Goal: Information Seeking & Learning: Learn about a topic

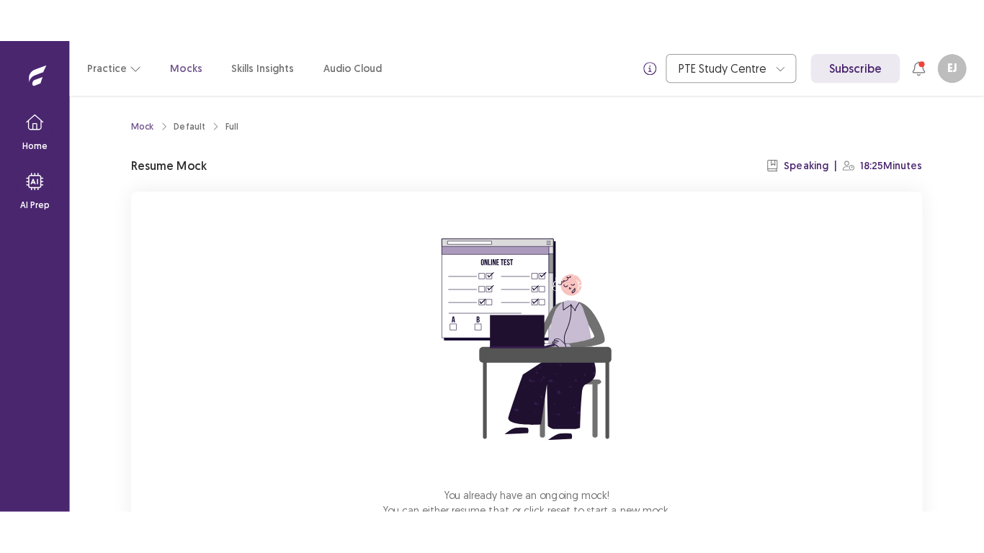
scroll to position [101, 0]
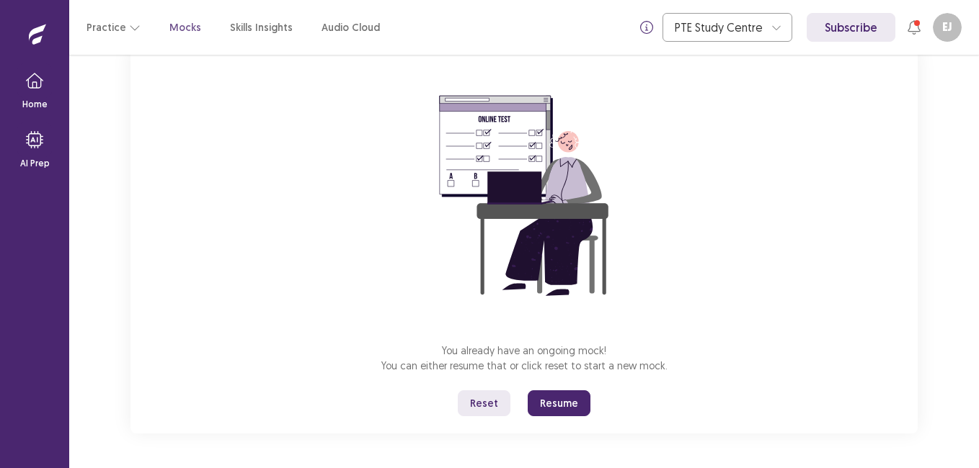
click at [483, 399] on button "Reset" at bounding box center [484, 404] width 53 height 26
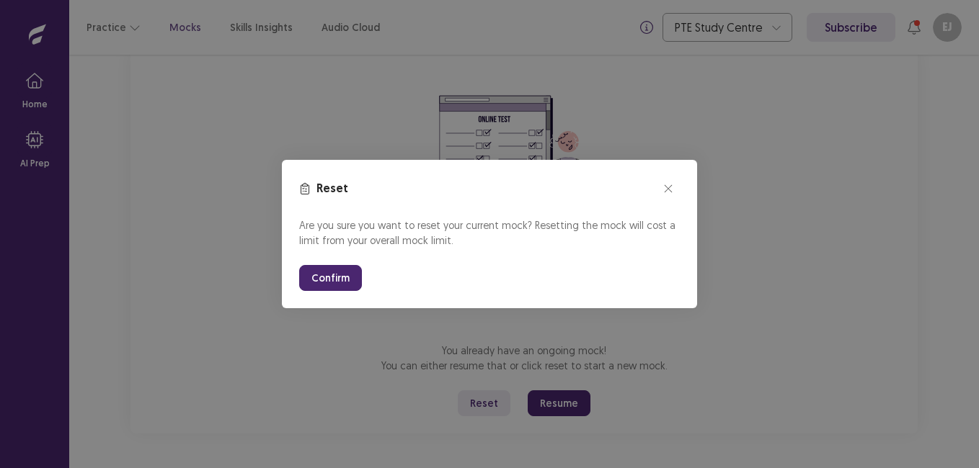
click at [326, 279] on button "Confirm" at bounding box center [330, 278] width 63 height 26
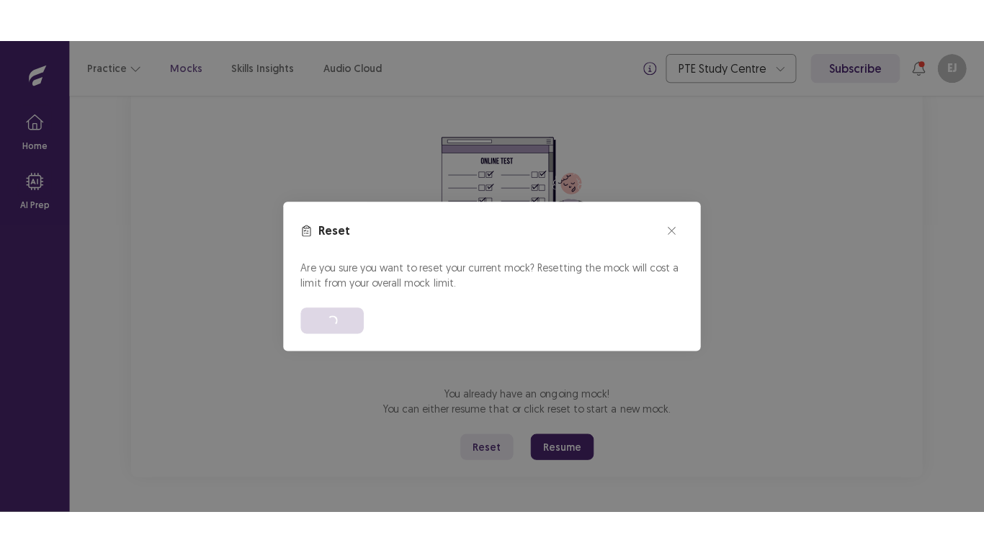
scroll to position [16, 0]
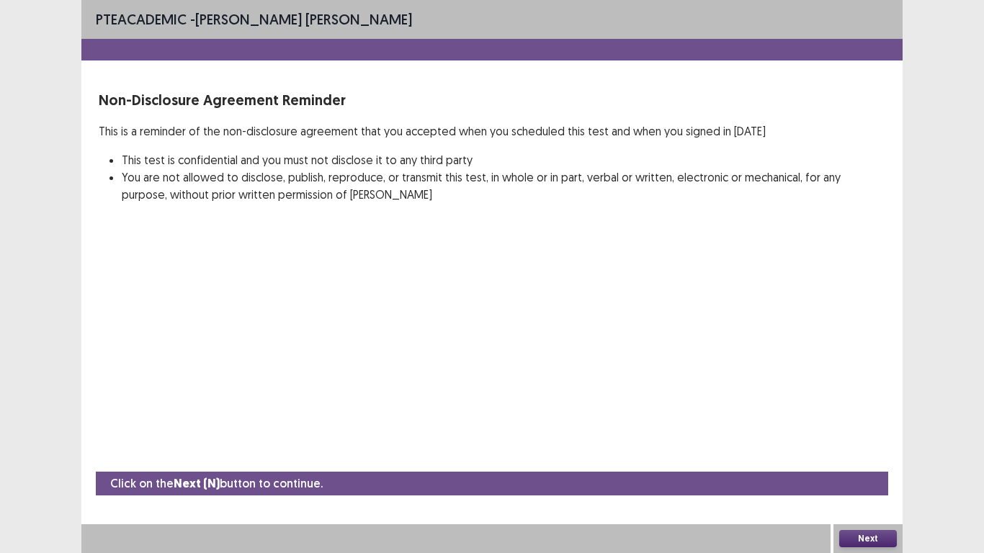
click at [880, 468] on button "Next" at bounding box center [869, 538] width 58 height 17
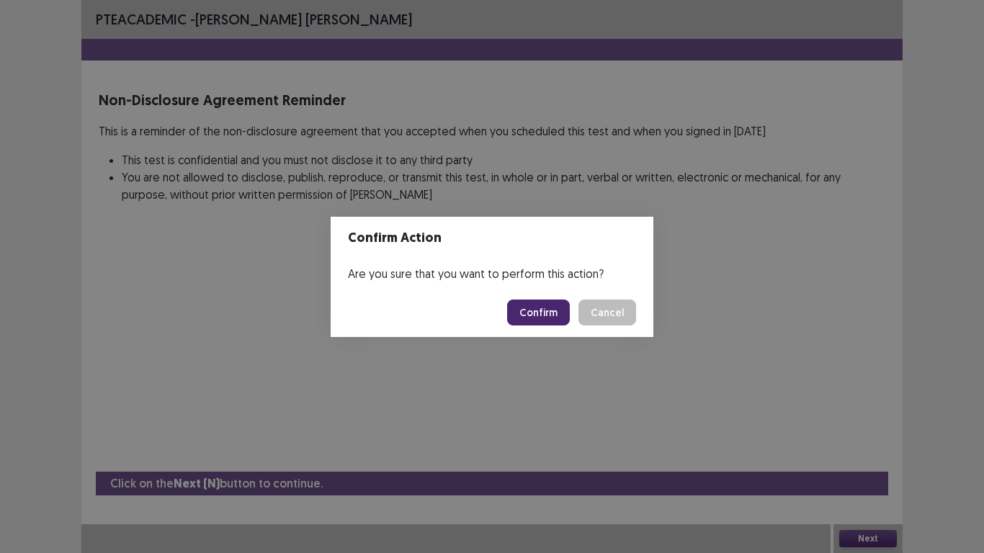
click at [536, 319] on button "Confirm" at bounding box center [538, 313] width 63 height 26
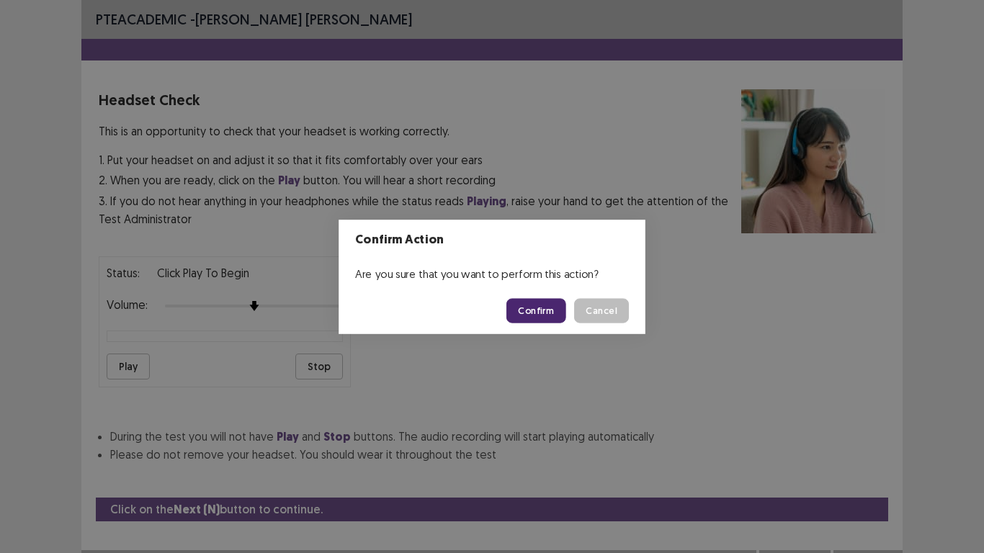
scroll to position [26, 0]
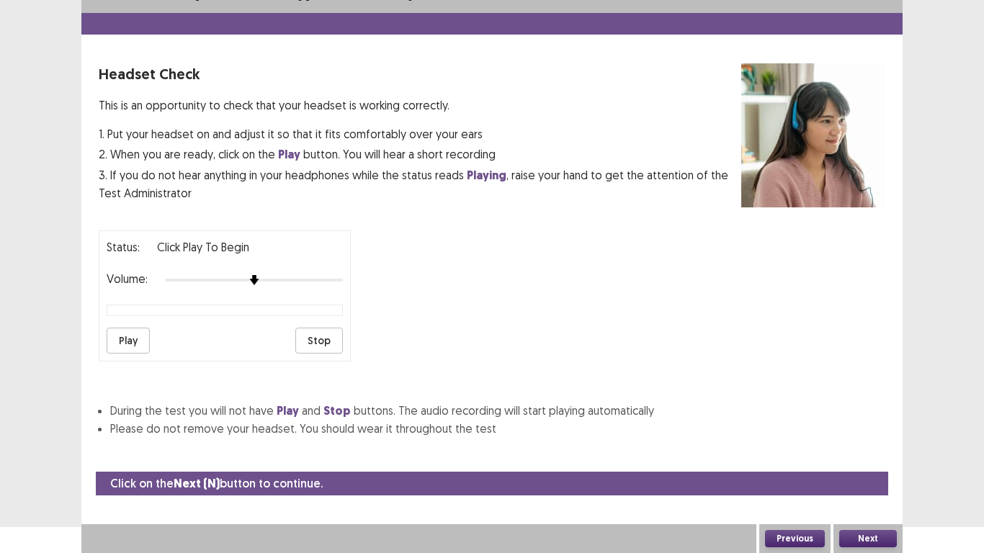
click at [135, 345] on button "Play" at bounding box center [128, 341] width 43 height 26
click at [869, 468] on button "Next" at bounding box center [869, 538] width 58 height 17
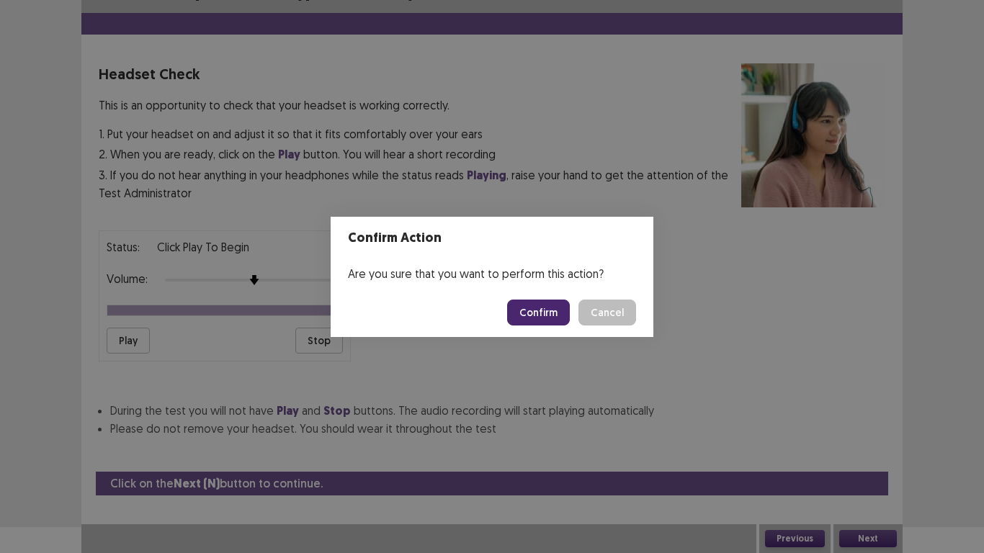
click at [542, 309] on button "Confirm" at bounding box center [538, 313] width 63 height 26
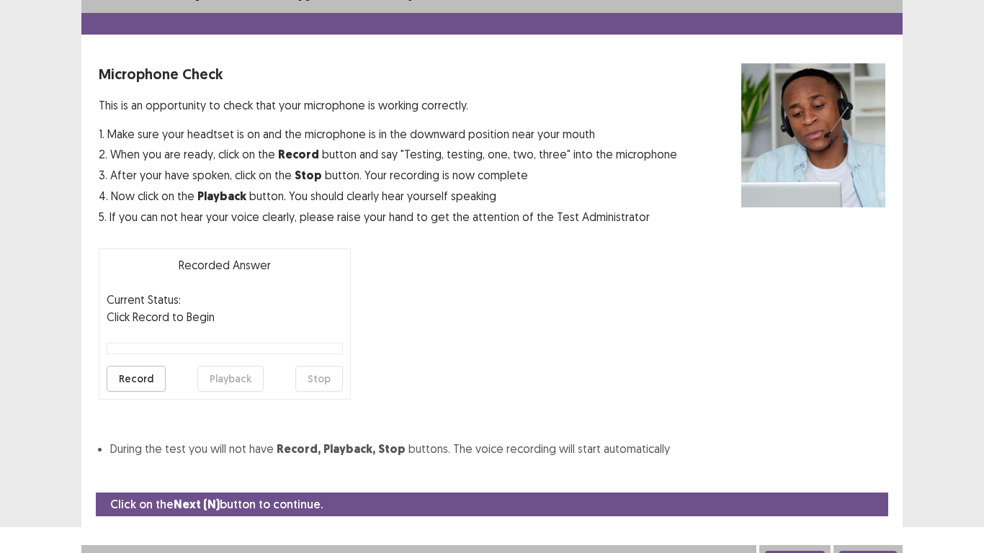
scroll to position [41, 0]
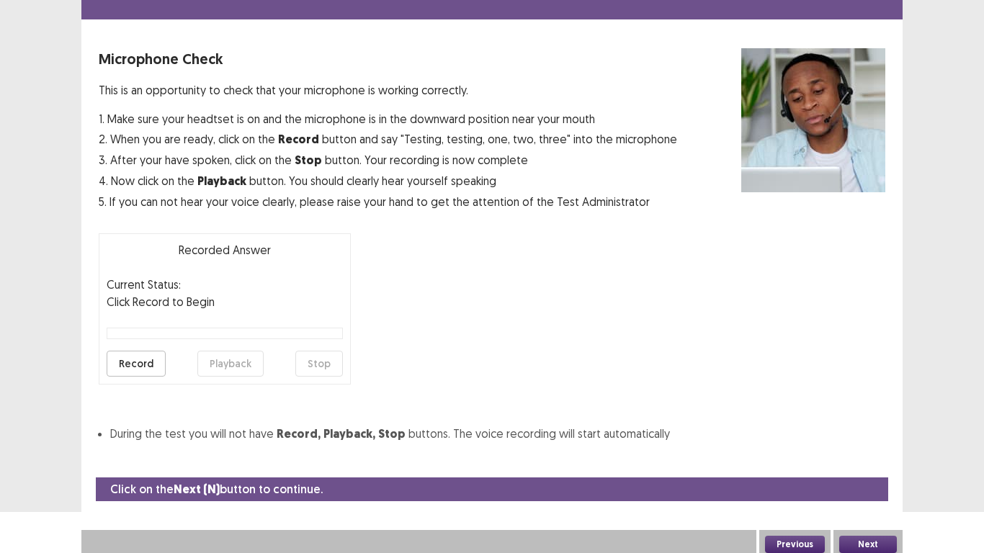
click at [128, 367] on button "Record" at bounding box center [136, 364] width 59 height 26
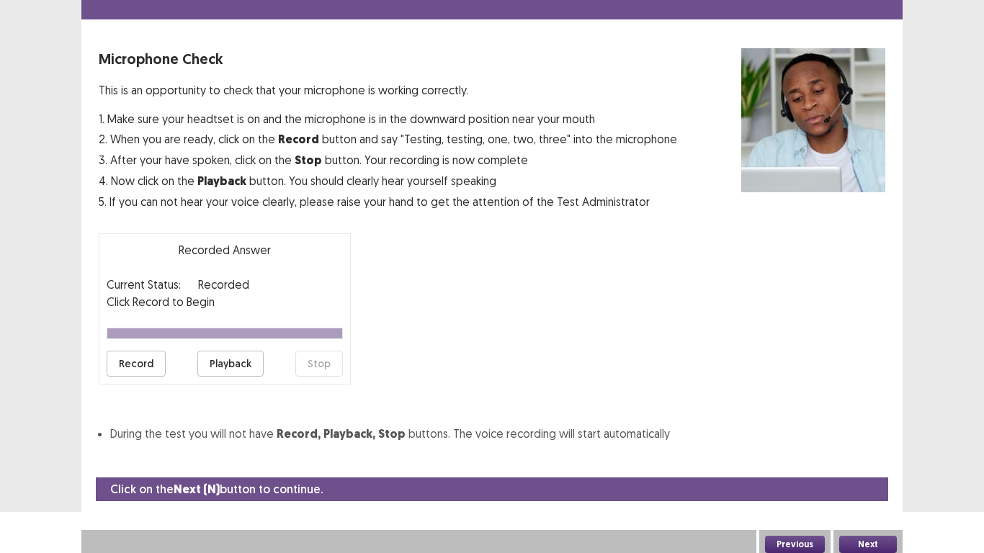
click at [238, 369] on button "Playback" at bounding box center [230, 364] width 66 height 26
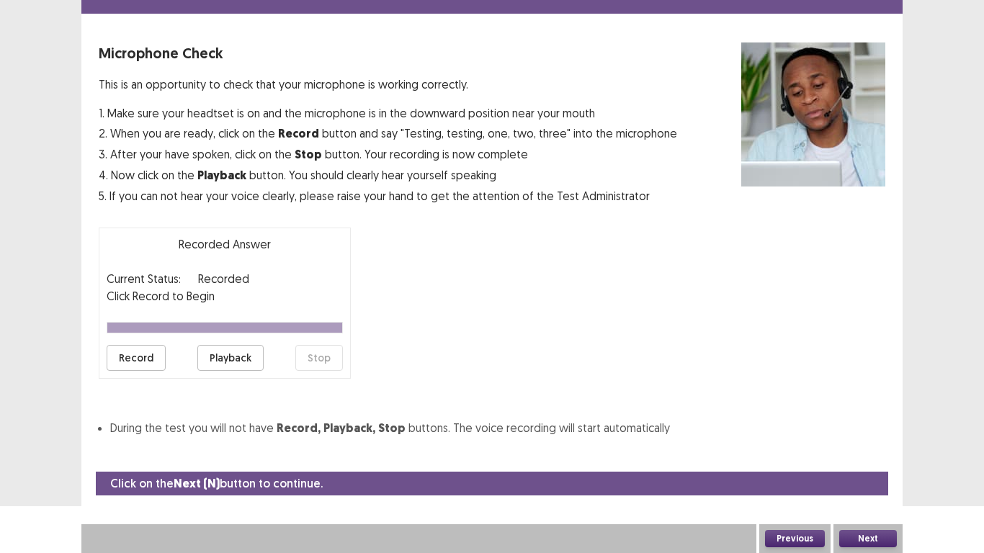
click at [859, 468] on button "Next" at bounding box center [869, 538] width 58 height 17
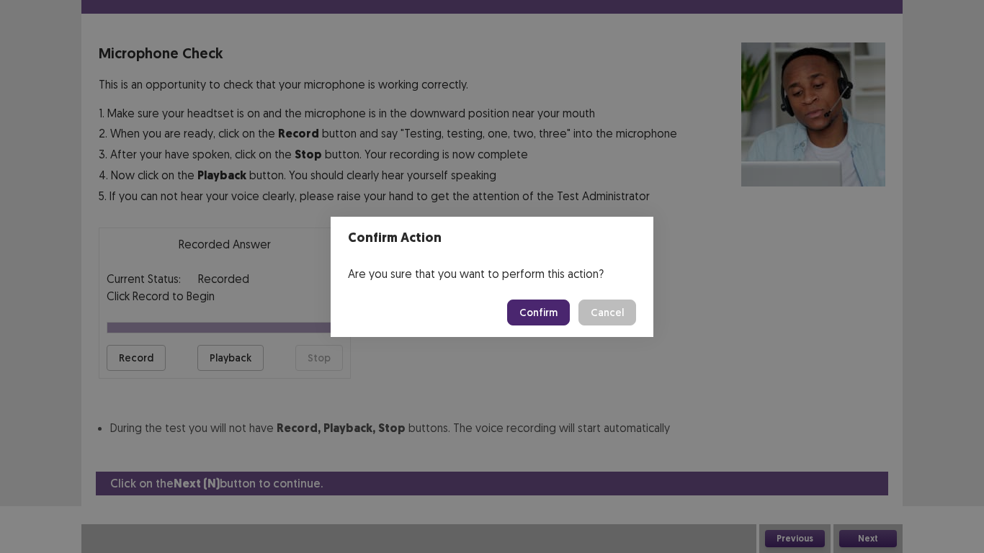
click at [541, 318] on button "Confirm" at bounding box center [538, 313] width 63 height 26
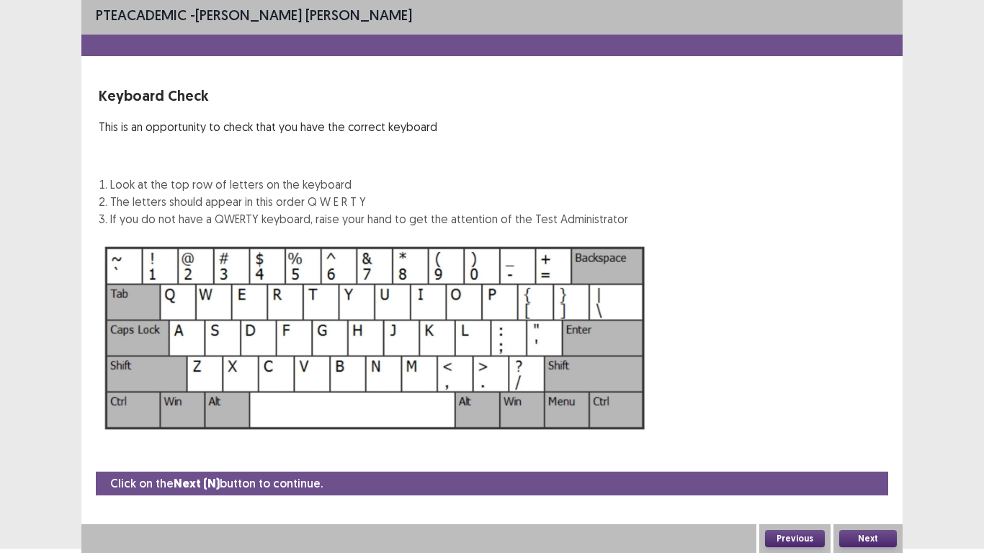
scroll to position [4, 0]
click at [861, 468] on button "Next" at bounding box center [869, 538] width 58 height 17
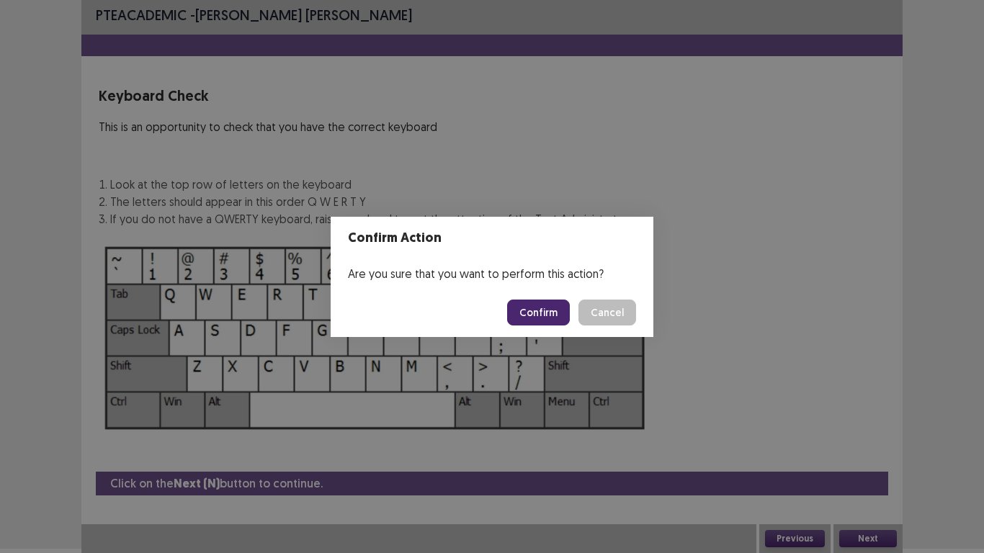
click at [527, 308] on button "Confirm" at bounding box center [538, 313] width 63 height 26
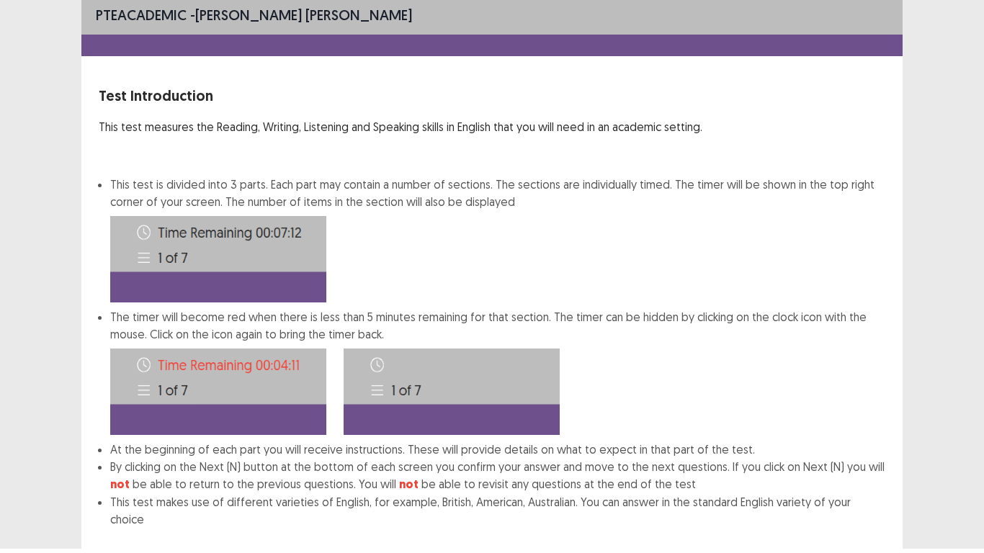
scroll to position [78, 0]
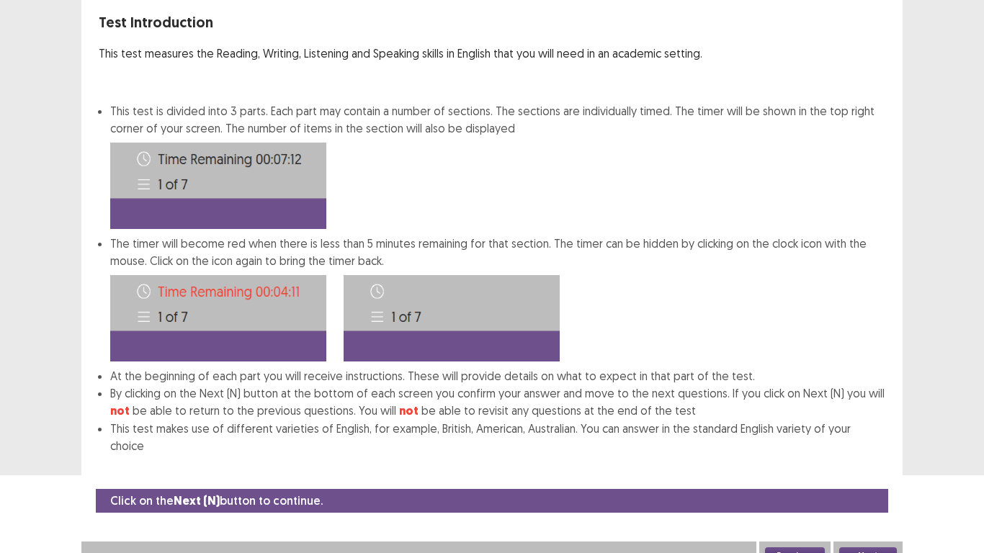
click at [873, 468] on button "Next" at bounding box center [869, 556] width 58 height 17
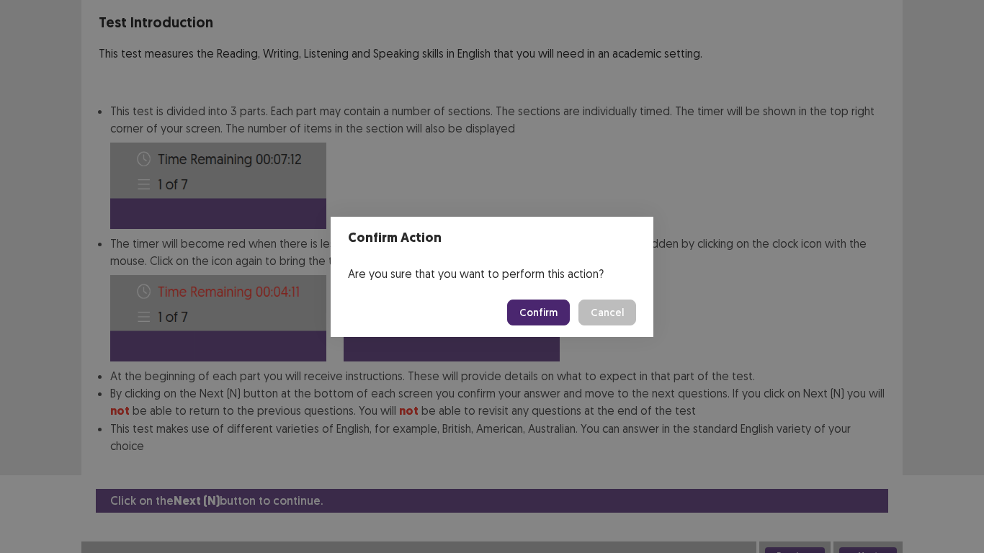
click at [545, 319] on button "Confirm" at bounding box center [538, 313] width 63 height 26
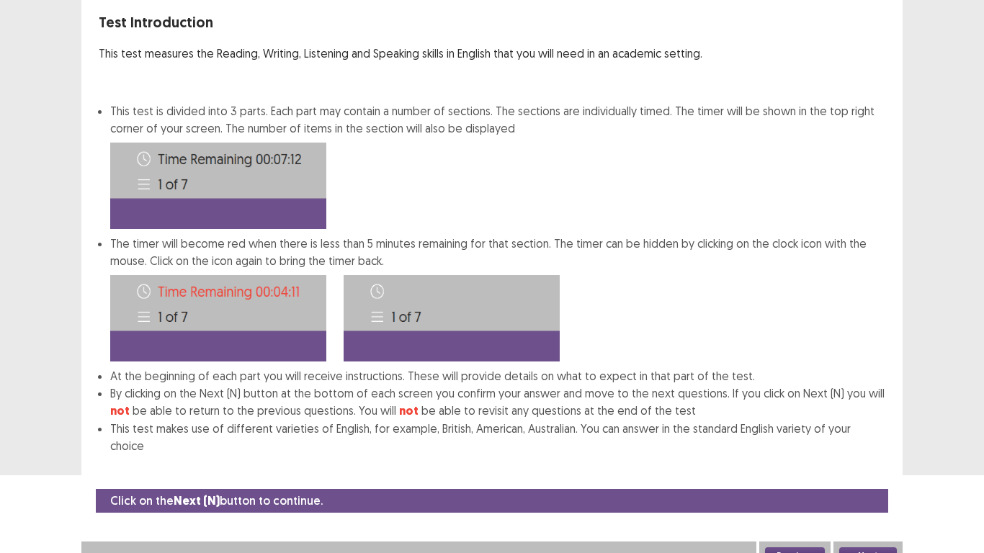
scroll to position [0, 0]
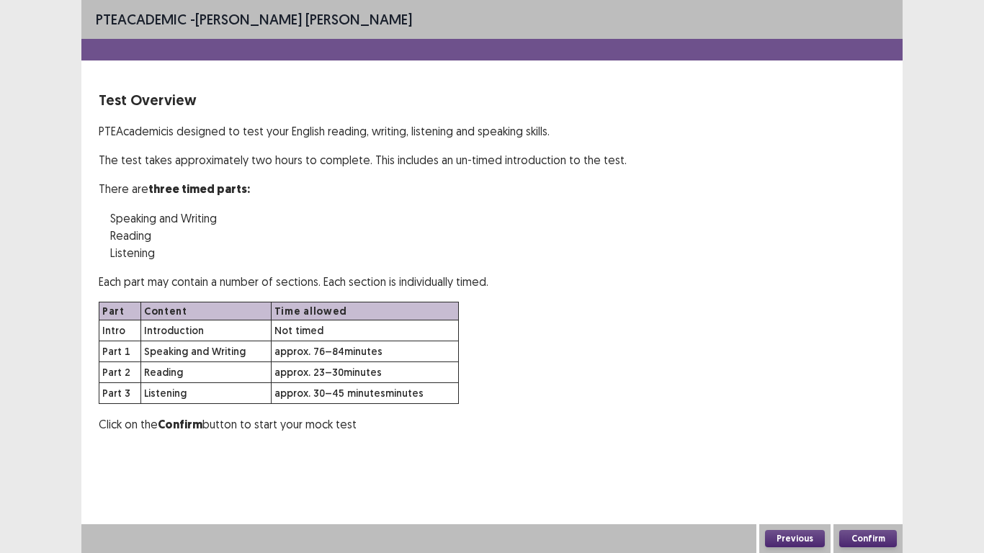
click at [869, 468] on button "Confirm" at bounding box center [869, 538] width 58 height 17
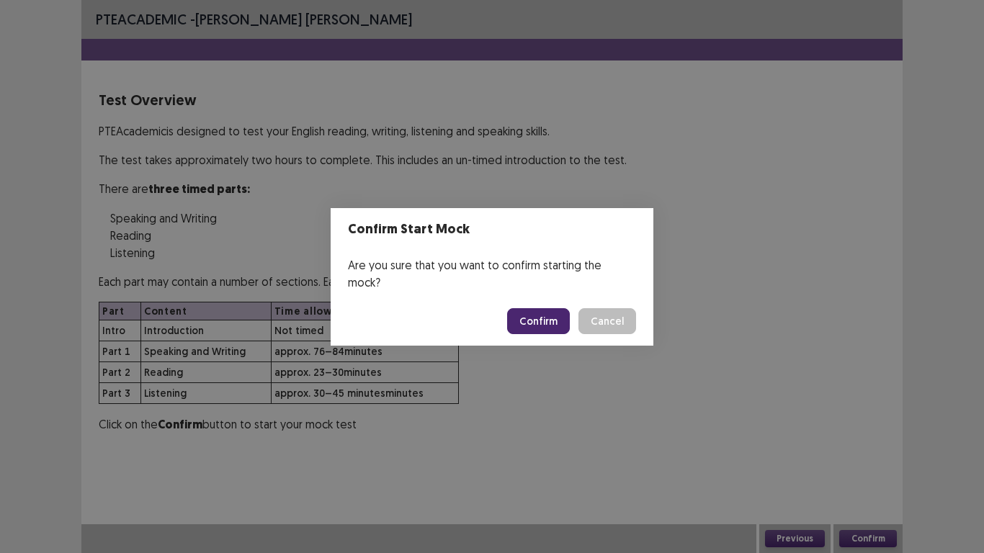
click at [544, 313] on button "Confirm" at bounding box center [538, 321] width 63 height 26
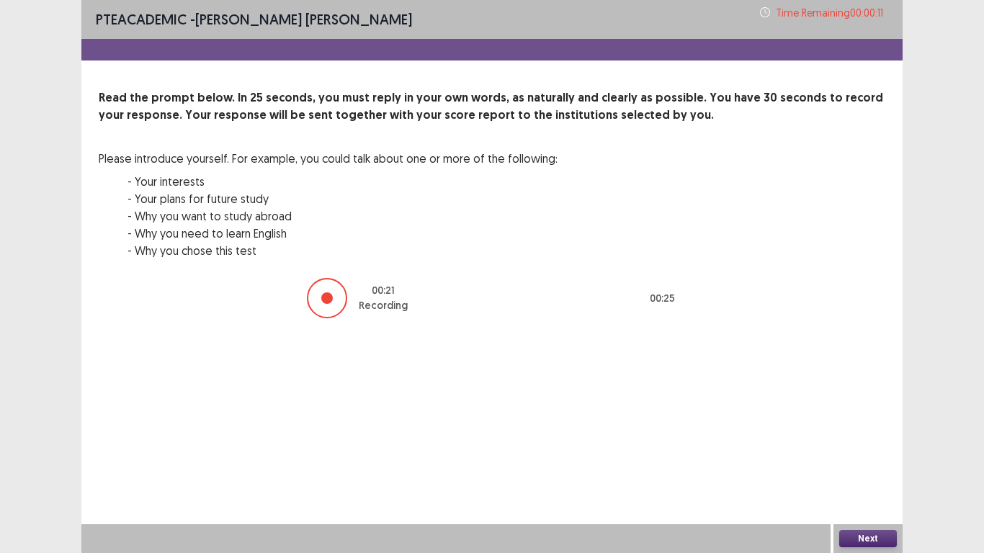
click at [876, 468] on button "Next" at bounding box center [869, 538] width 58 height 17
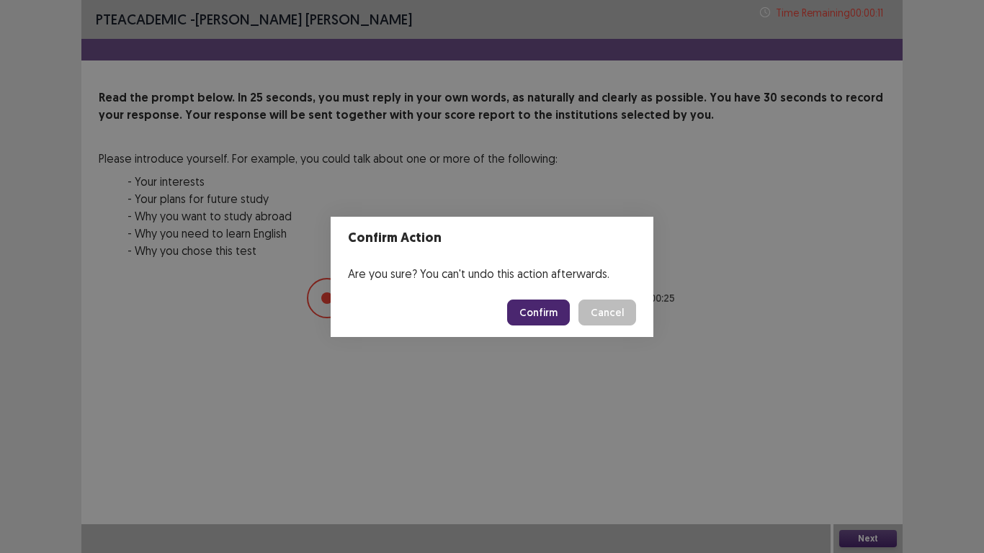
click at [542, 315] on button "Confirm" at bounding box center [538, 313] width 63 height 26
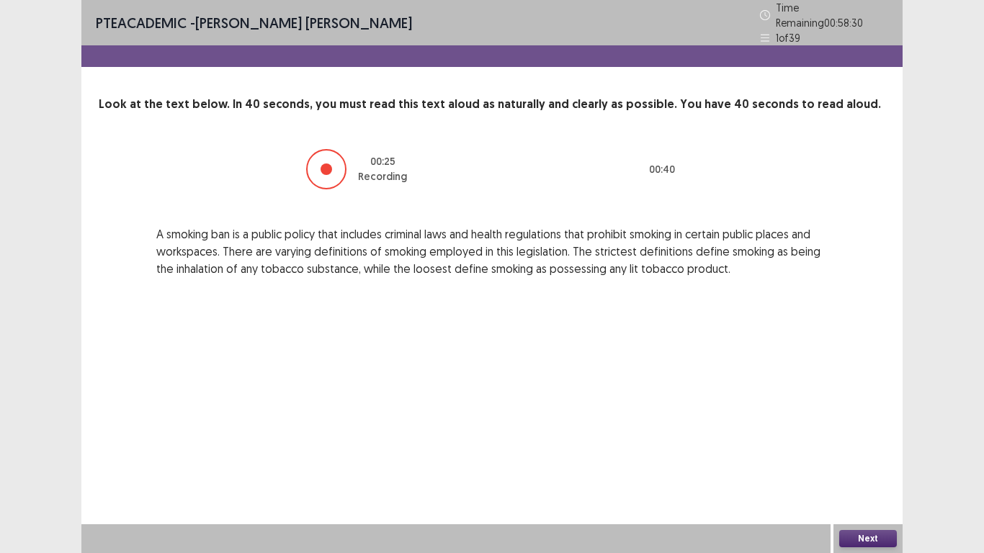
click at [878, 468] on button "Next" at bounding box center [869, 538] width 58 height 17
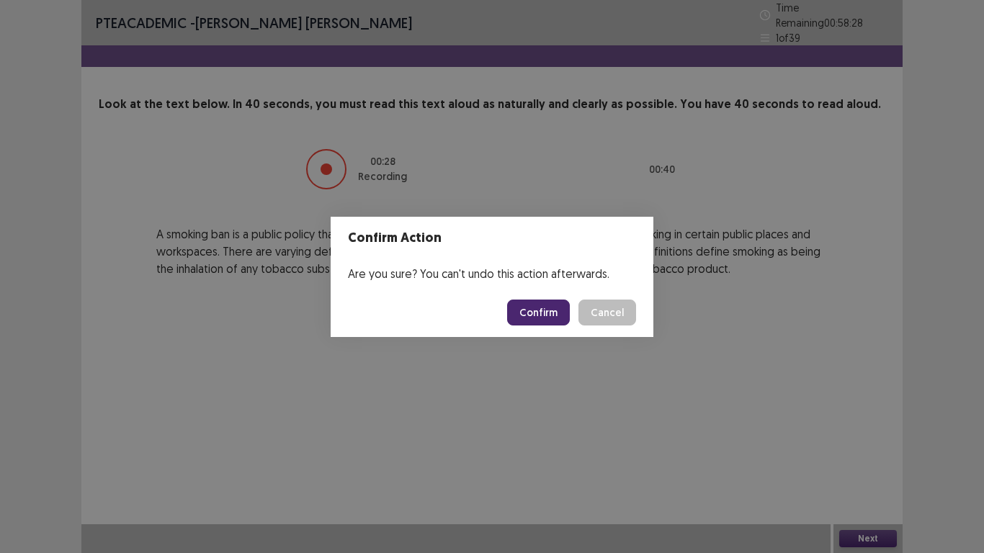
click at [538, 311] on button "Confirm" at bounding box center [538, 313] width 63 height 26
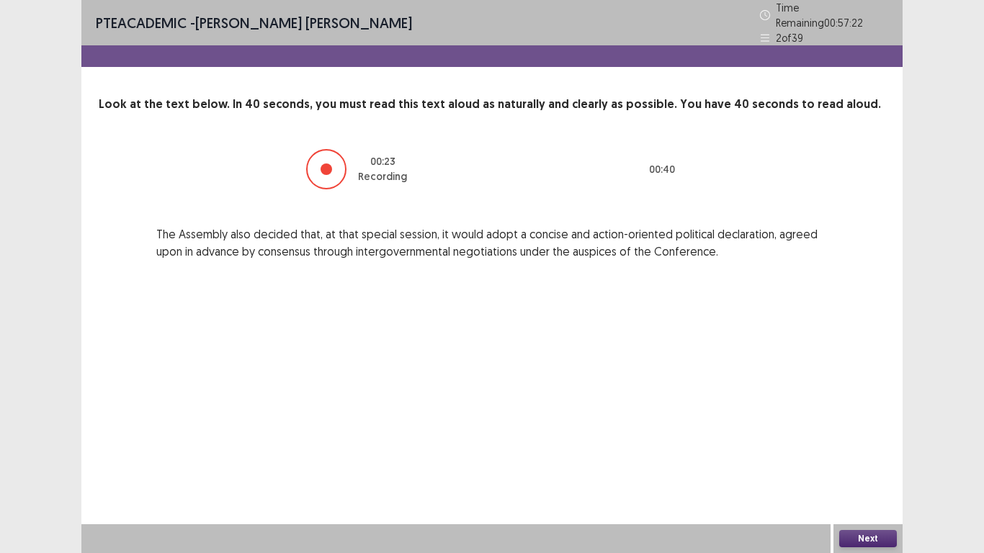
click at [876, 468] on button "Next" at bounding box center [869, 538] width 58 height 17
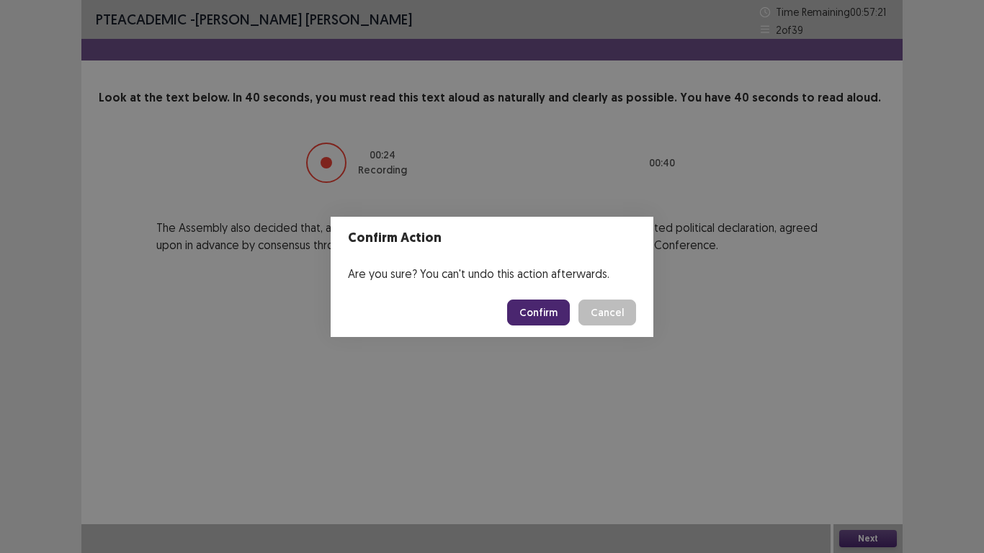
click at [535, 316] on button "Confirm" at bounding box center [538, 313] width 63 height 26
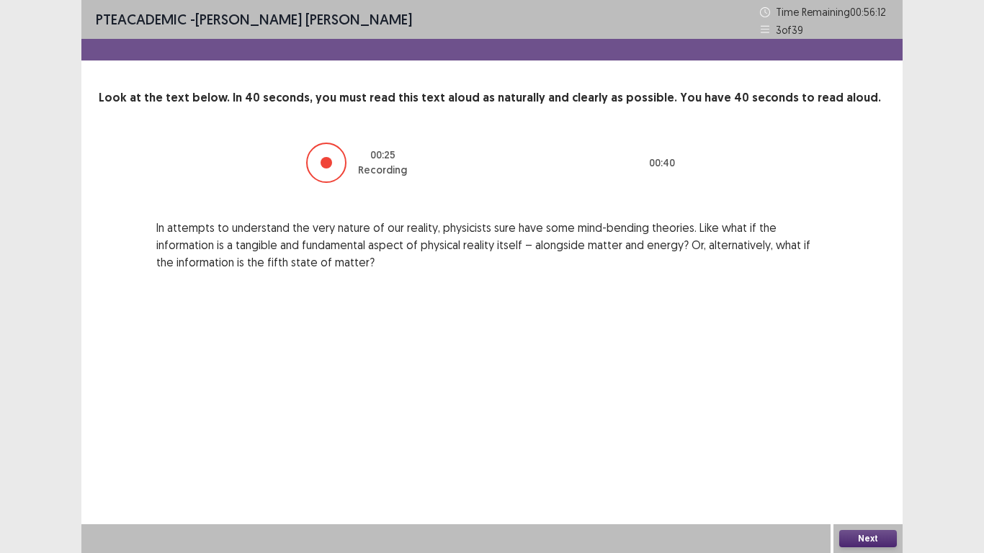
click at [847, 468] on button "Next" at bounding box center [869, 538] width 58 height 17
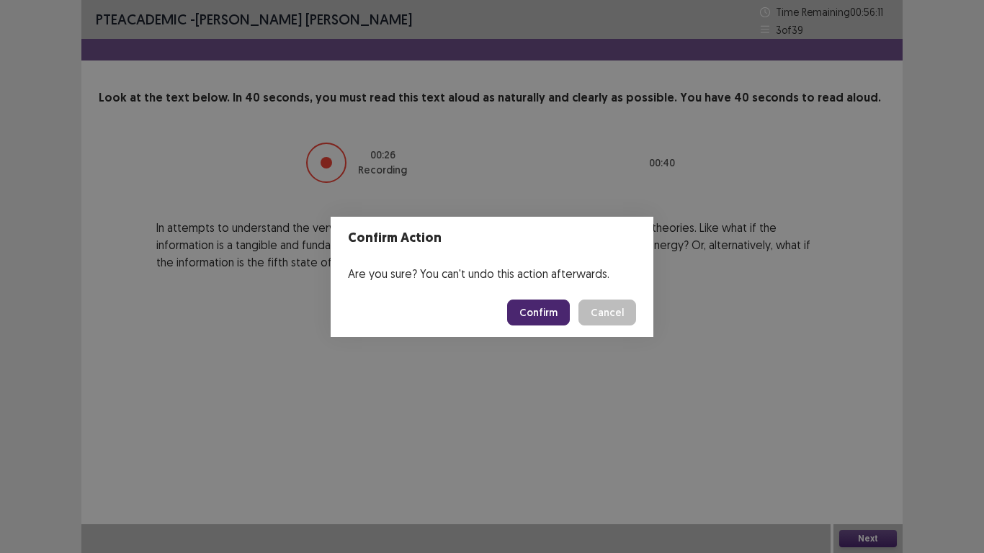
click at [555, 321] on button "Confirm" at bounding box center [538, 313] width 63 height 26
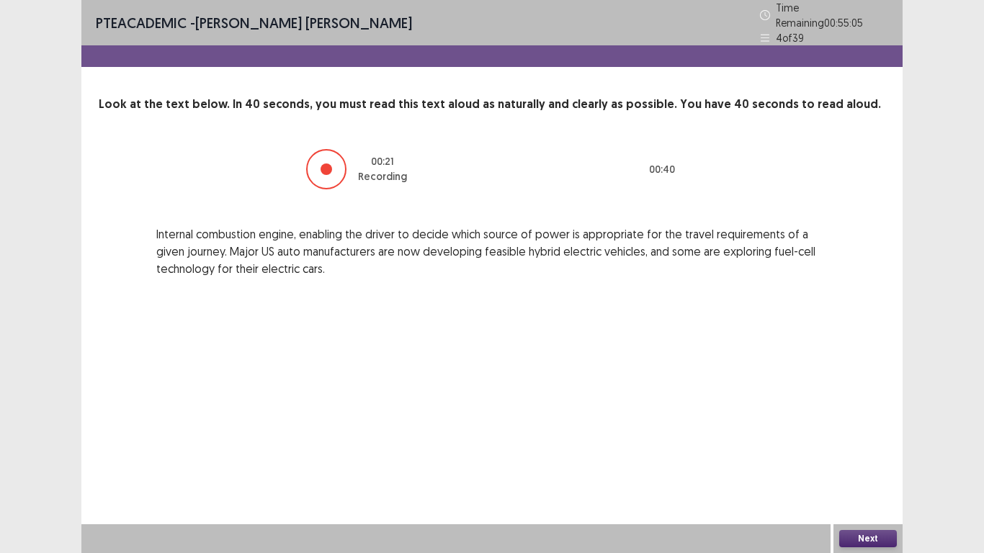
click at [878, 468] on button "Next" at bounding box center [869, 538] width 58 height 17
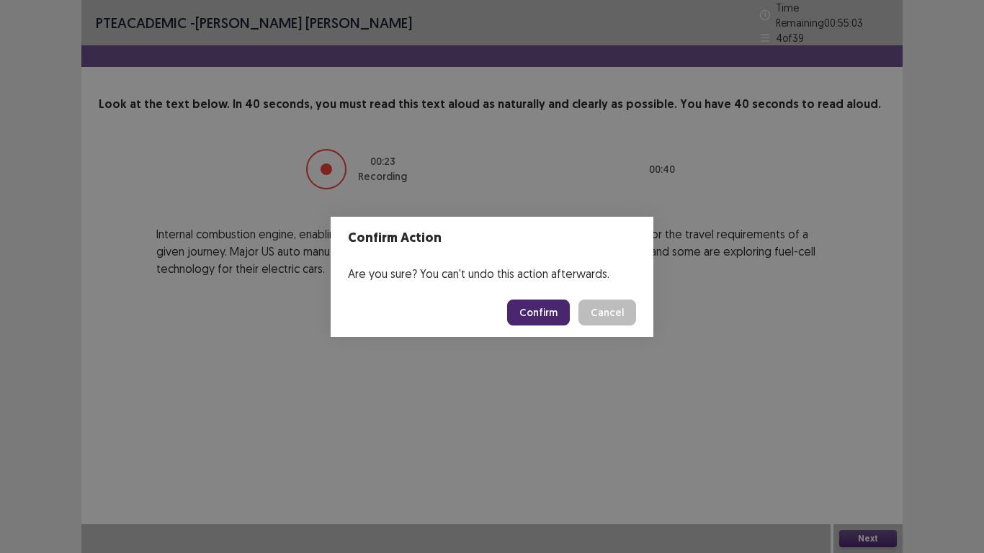
click at [537, 315] on button "Confirm" at bounding box center [538, 313] width 63 height 26
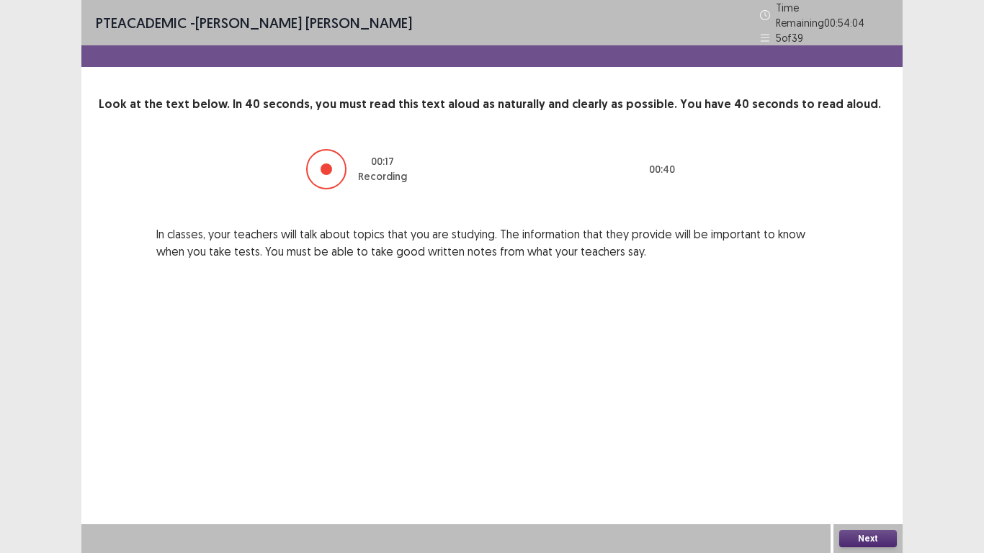
click at [866, 468] on button "Next" at bounding box center [869, 538] width 58 height 17
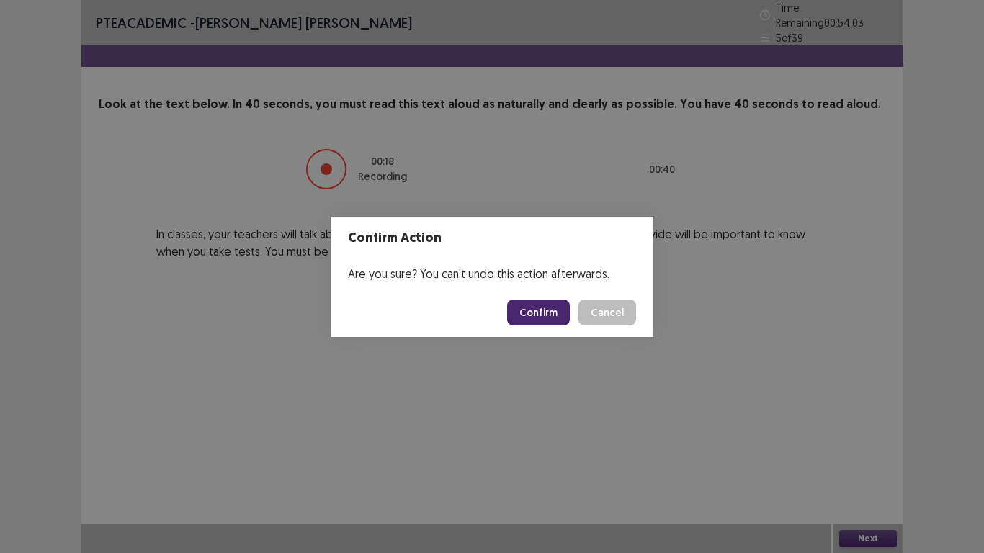
click at [548, 310] on button "Confirm" at bounding box center [538, 313] width 63 height 26
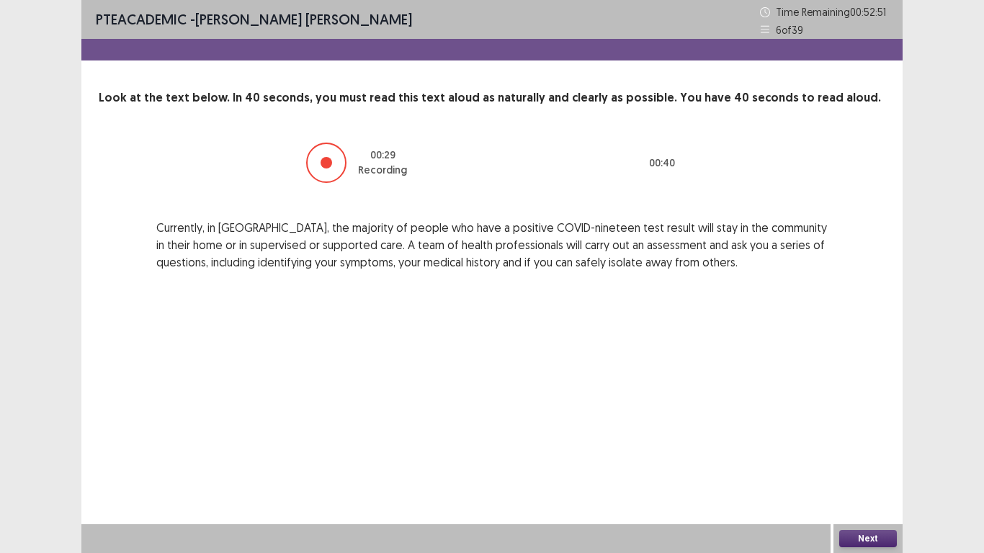
click at [866, 468] on button "Next" at bounding box center [869, 538] width 58 height 17
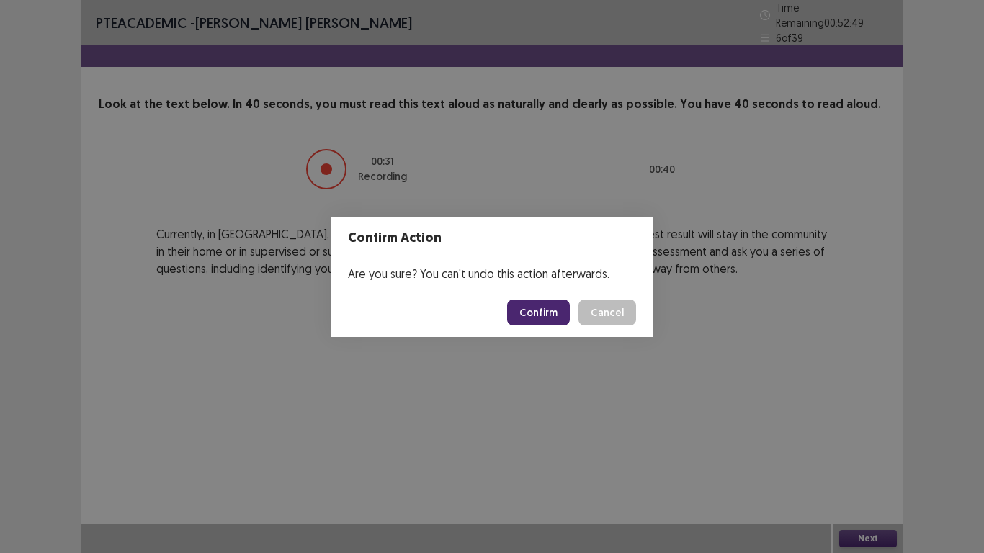
click at [533, 316] on button "Confirm" at bounding box center [538, 313] width 63 height 26
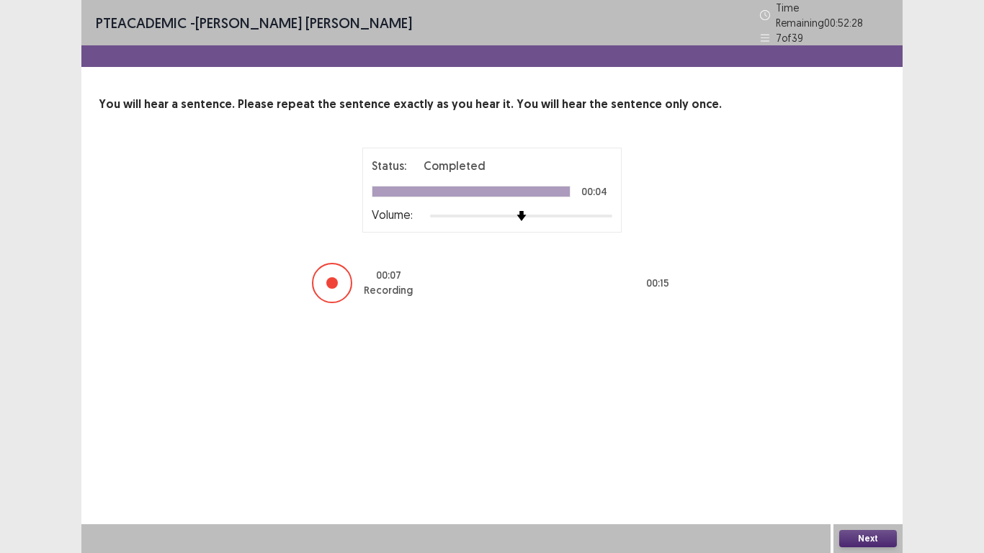
click at [884, 468] on button "Next" at bounding box center [869, 538] width 58 height 17
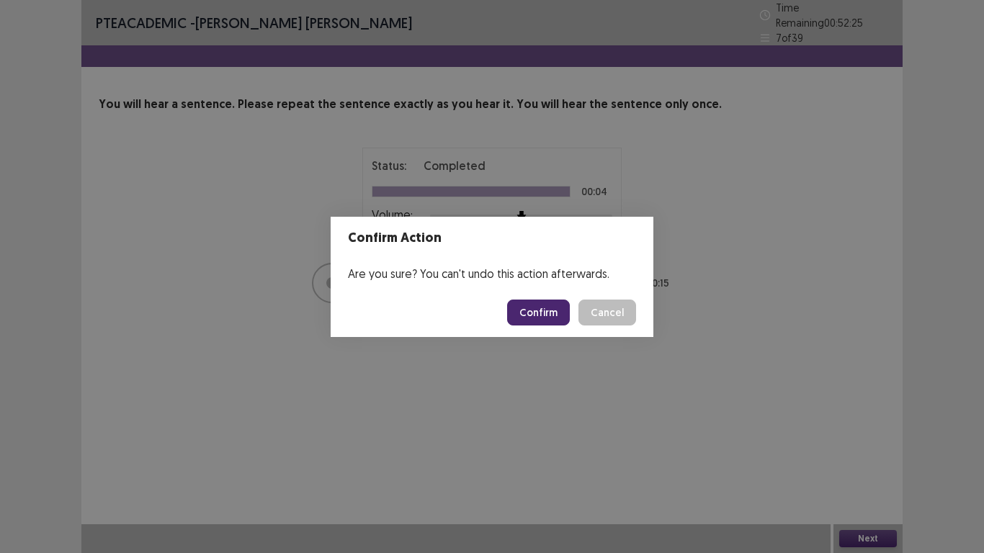
click at [540, 317] on button "Confirm" at bounding box center [538, 313] width 63 height 26
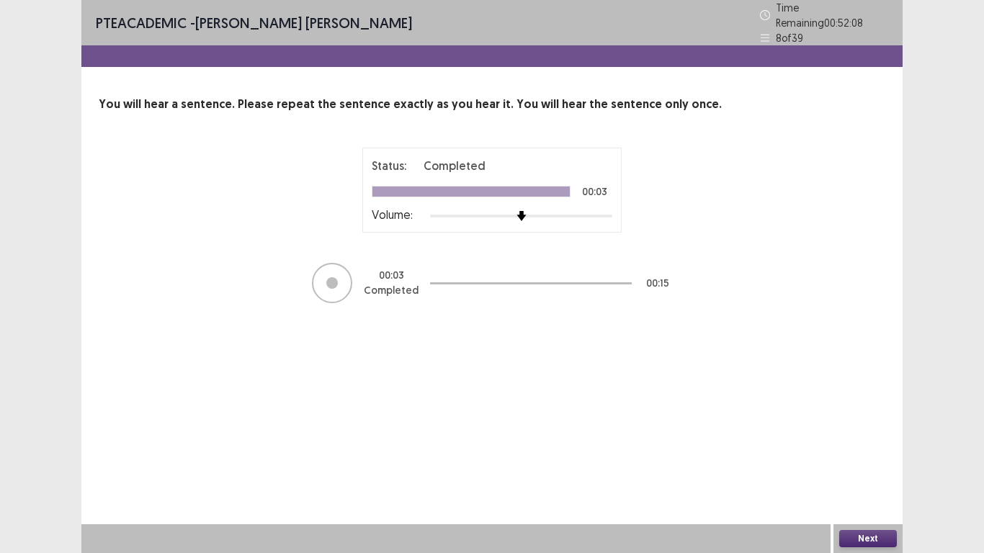
click at [884, 468] on button "Next" at bounding box center [869, 538] width 58 height 17
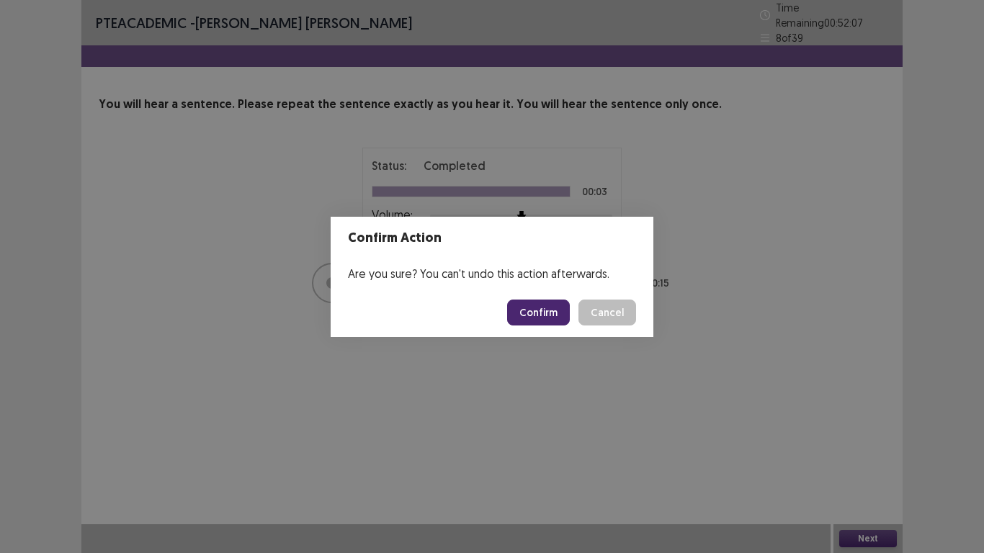
click at [540, 316] on button "Confirm" at bounding box center [538, 313] width 63 height 26
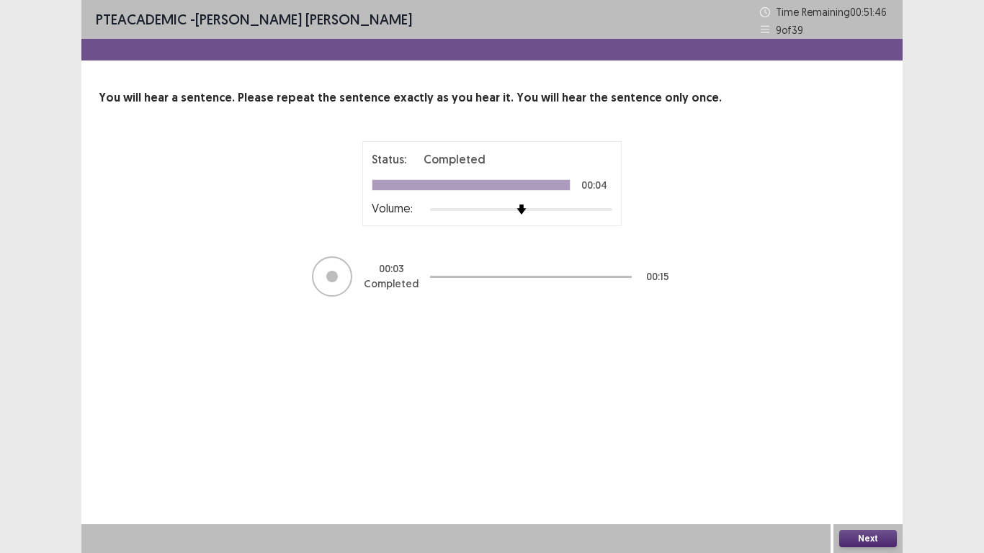
click at [875, 468] on button "Next" at bounding box center [869, 538] width 58 height 17
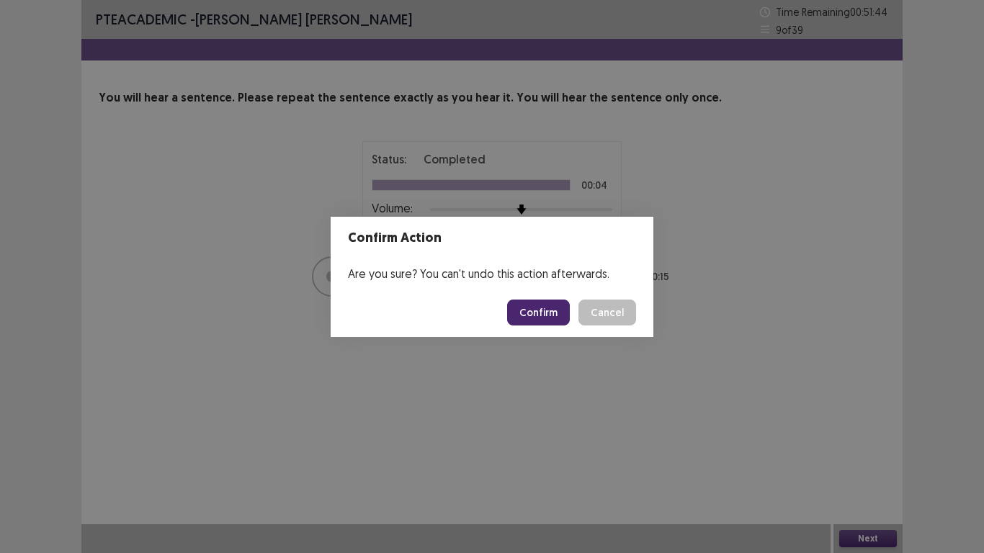
click at [537, 313] on button "Confirm" at bounding box center [538, 313] width 63 height 26
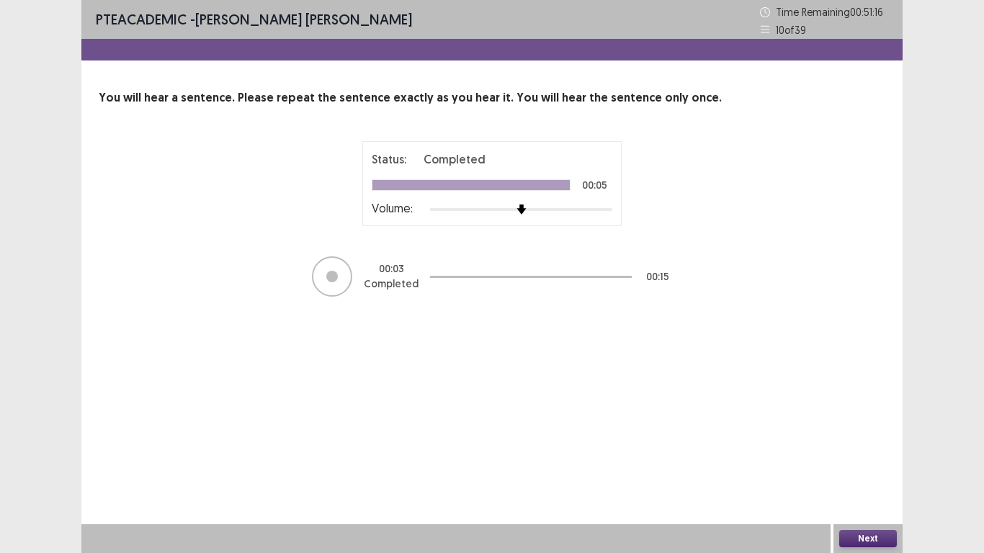
click at [877, 468] on button "Next" at bounding box center [869, 538] width 58 height 17
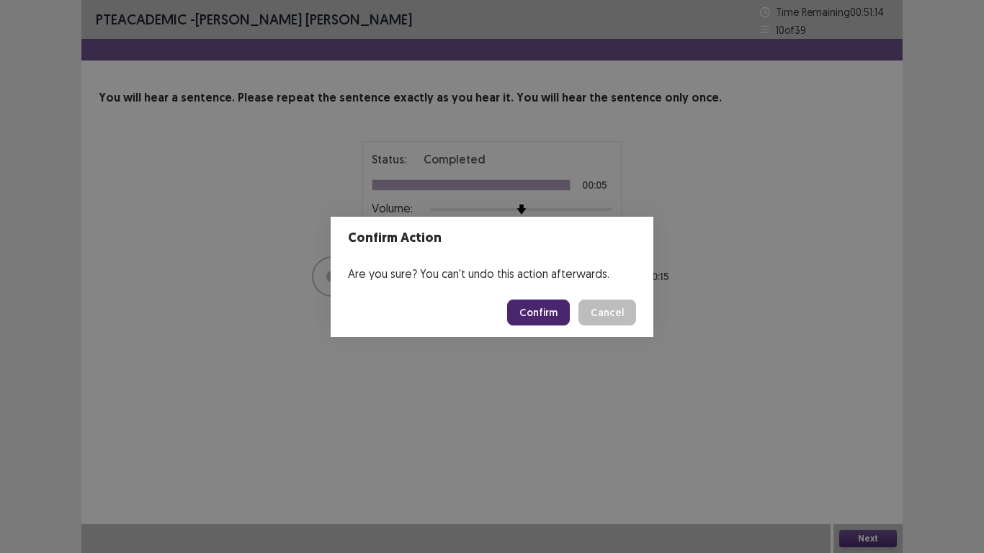
click at [537, 314] on button "Confirm" at bounding box center [538, 313] width 63 height 26
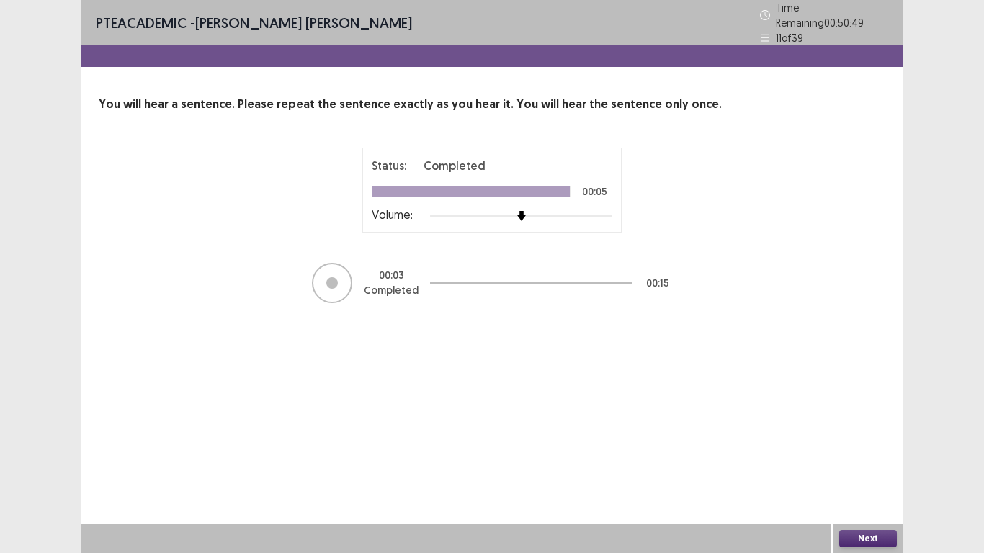
click at [893, 468] on button "Next" at bounding box center [869, 538] width 58 height 17
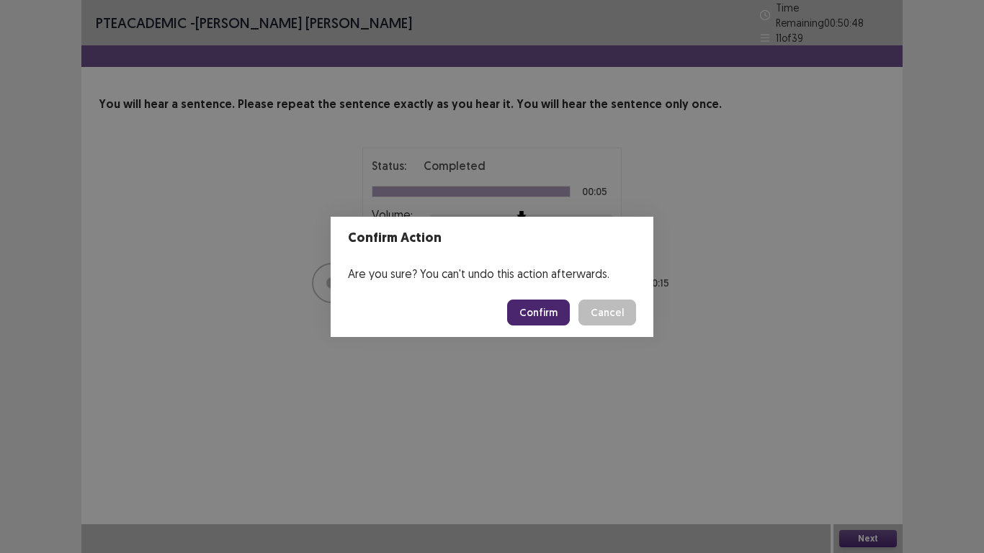
click at [542, 309] on button "Confirm" at bounding box center [538, 313] width 63 height 26
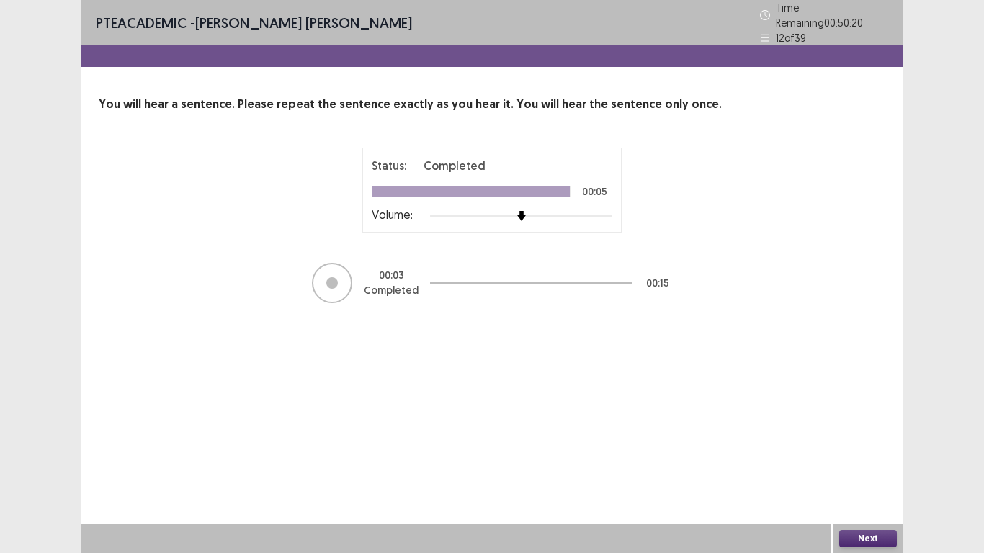
click at [865, 468] on button "Next" at bounding box center [869, 538] width 58 height 17
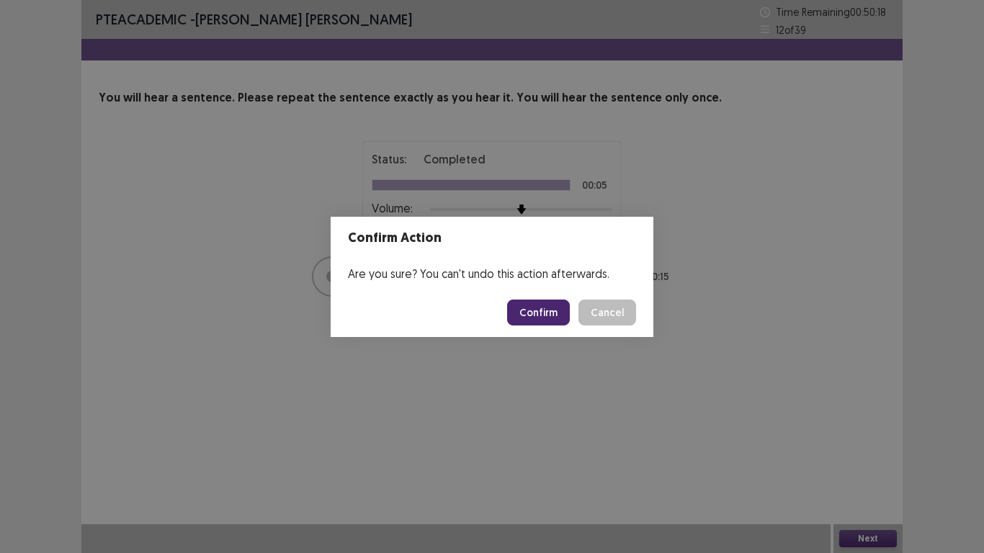
click at [546, 304] on button "Confirm" at bounding box center [538, 313] width 63 height 26
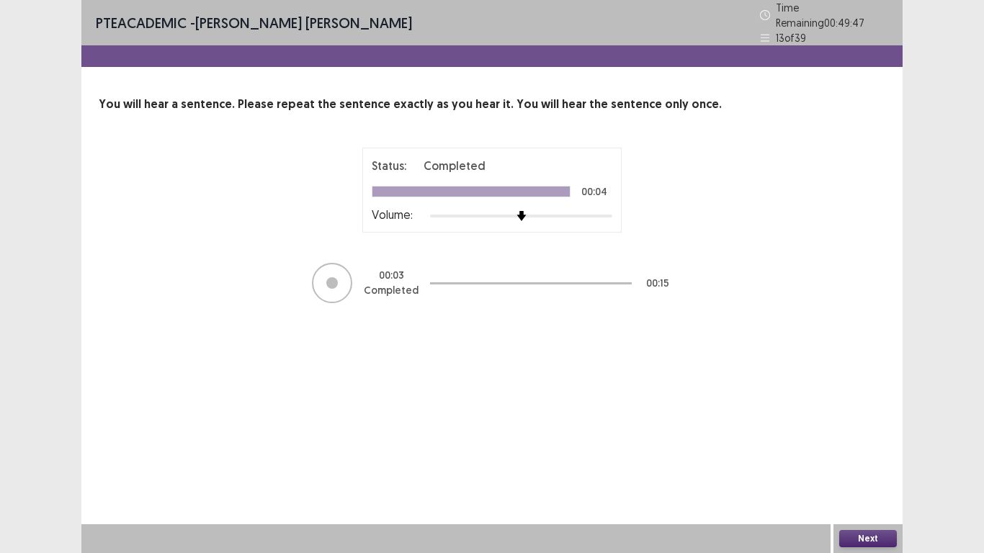
click at [860, 468] on button "Next" at bounding box center [869, 538] width 58 height 17
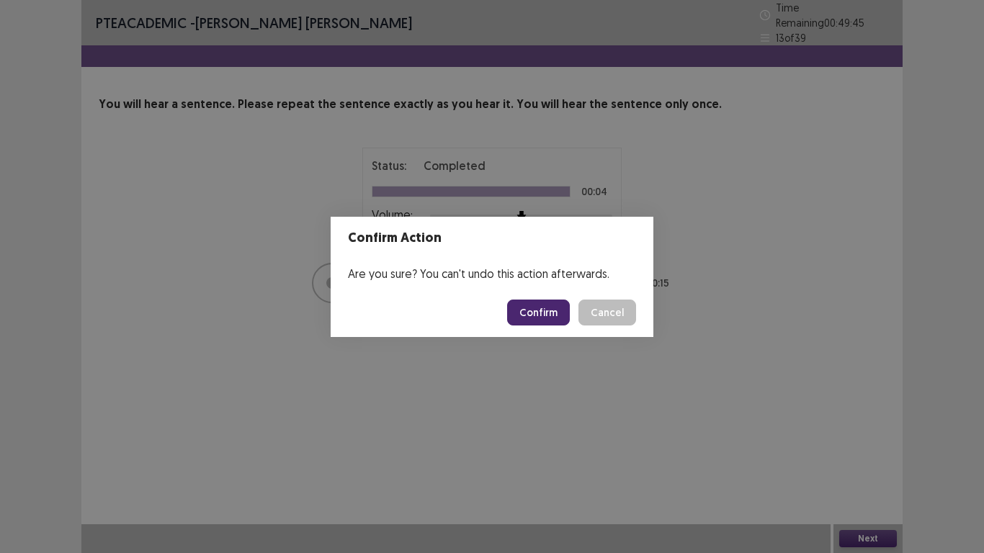
click at [544, 310] on button "Confirm" at bounding box center [538, 313] width 63 height 26
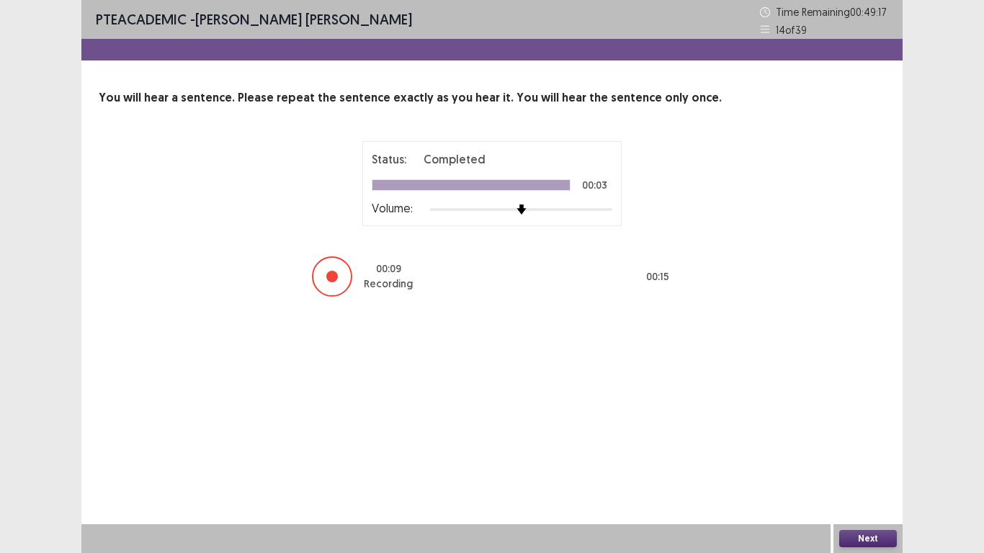
click at [872, 468] on button "Next" at bounding box center [869, 538] width 58 height 17
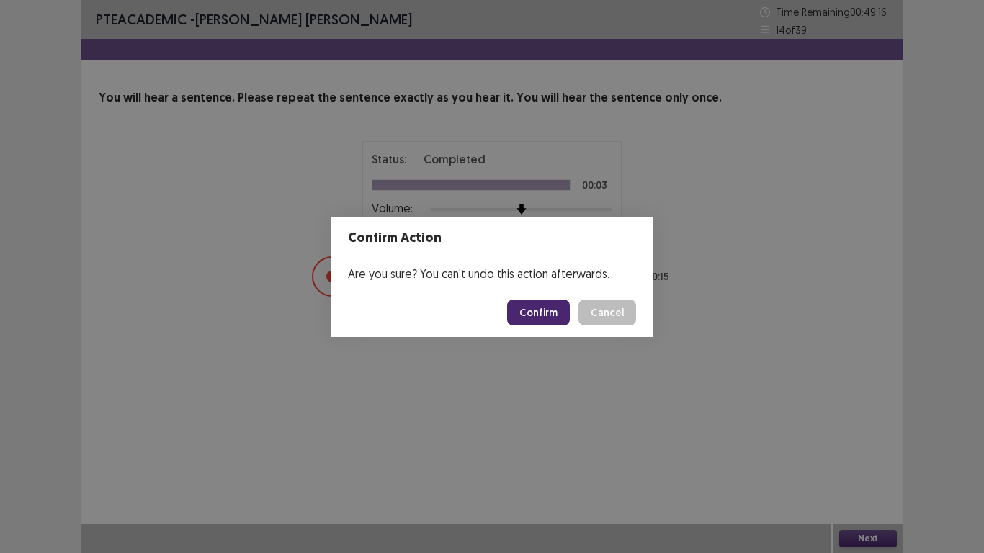
drag, startPoint x: 538, startPoint y: 302, endPoint x: 578, endPoint y: 296, distance: 40.8
click at [539, 310] on button "Confirm" at bounding box center [538, 313] width 63 height 26
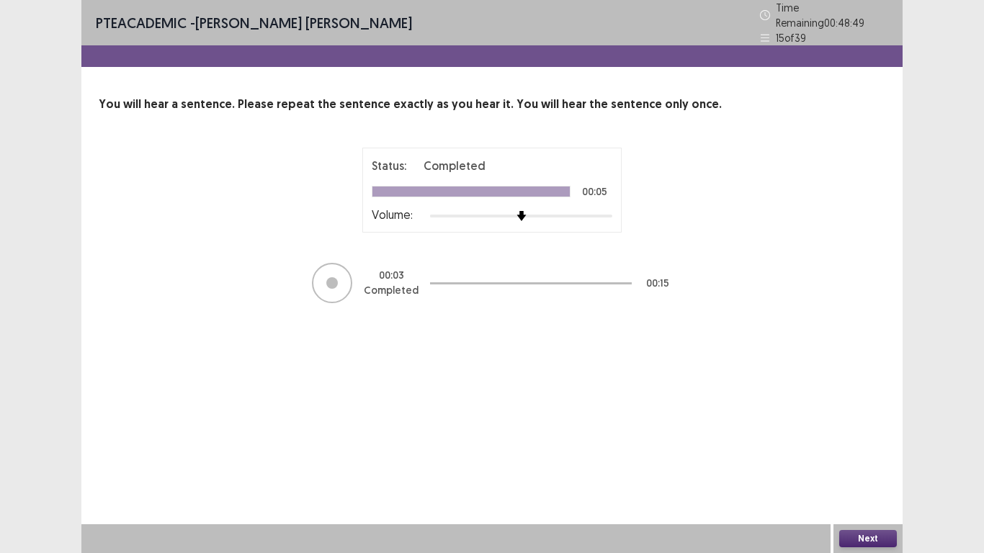
click at [853, 468] on button "Next" at bounding box center [869, 538] width 58 height 17
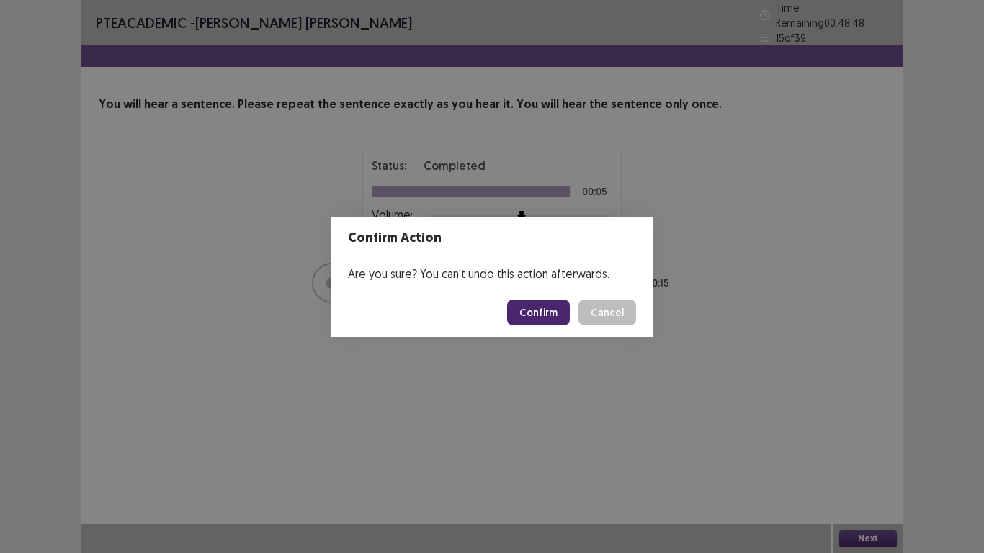
click at [539, 311] on button "Confirm" at bounding box center [538, 313] width 63 height 26
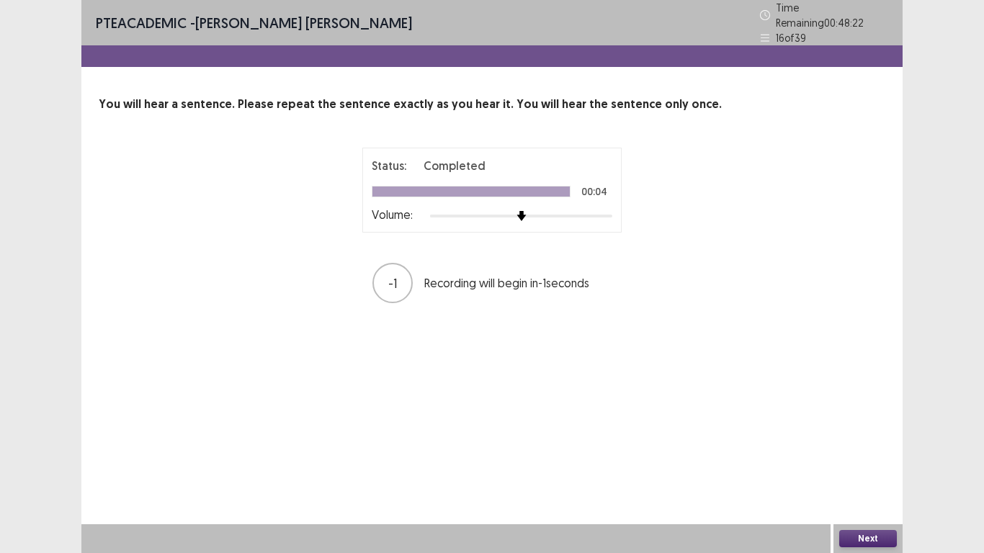
click at [869, 468] on button "Next" at bounding box center [869, 538] width 58 height 17
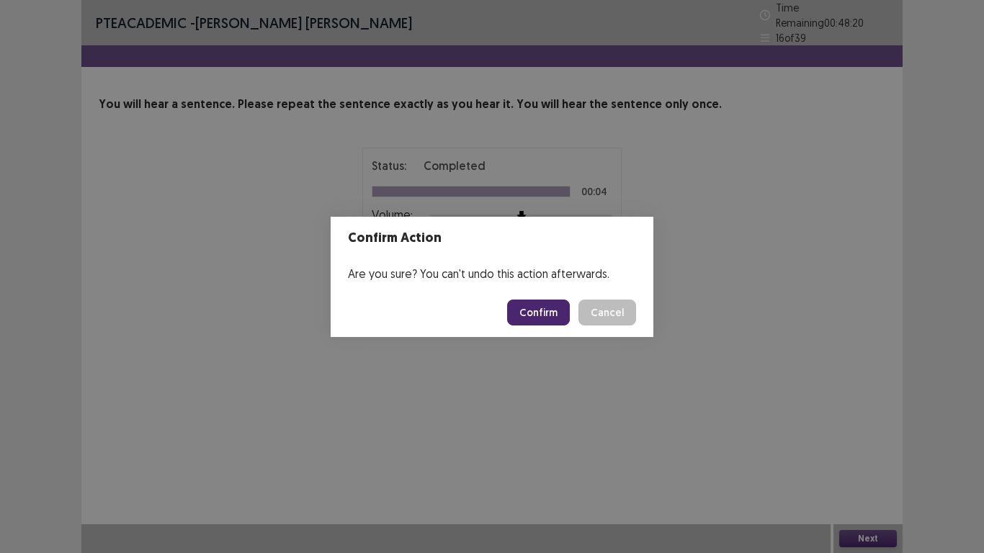
click at [542, 313] on button "Confirm" at bounding box center [538, 313] width 63 height 26
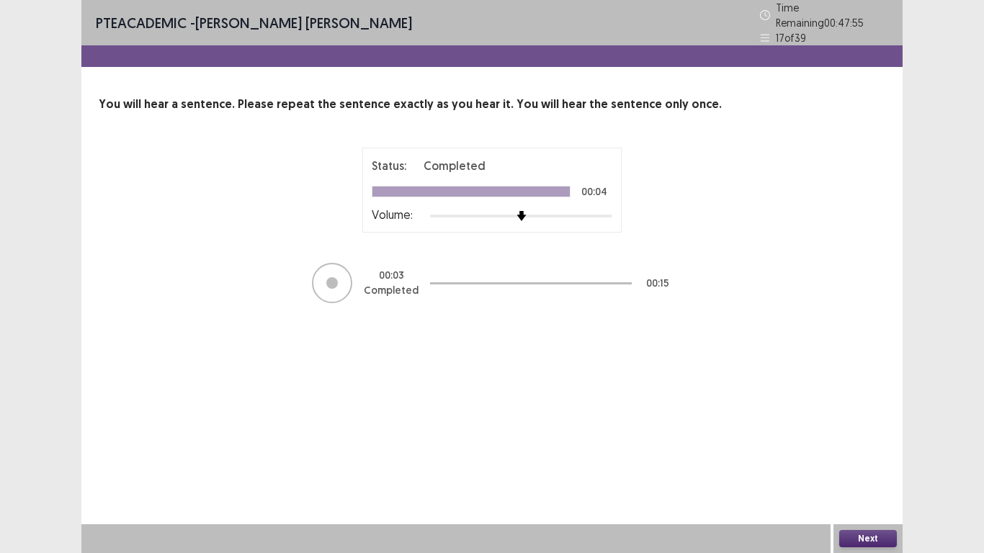
click at [865, 468] on button "Next" at bounding box center [869, 538] width 58 height 17
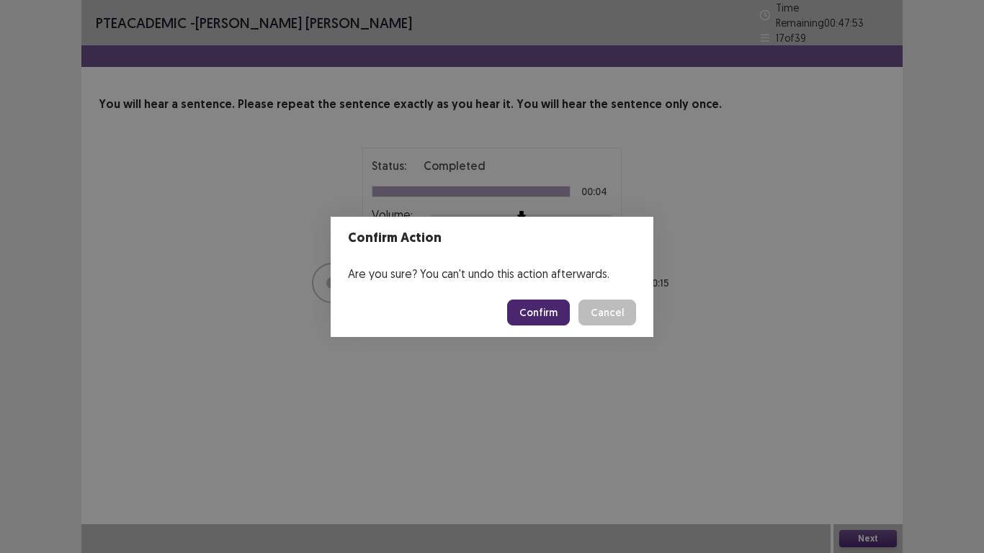
click at [553, 311] on button "Confirm" at bounding box center [538, 313] width 63 height 26
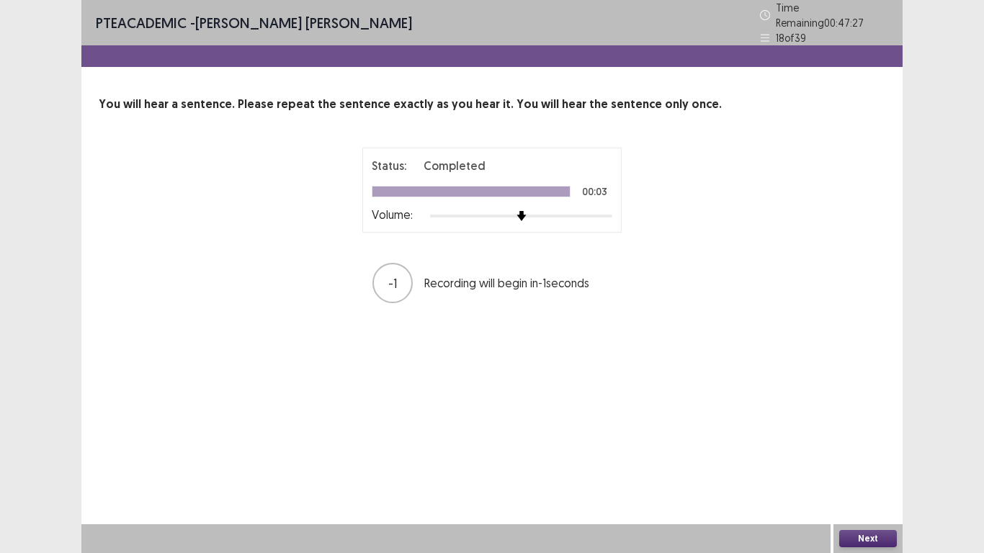
click at [875, 468] on button "Next" at bounding box center [869, 538] width 58 height 17
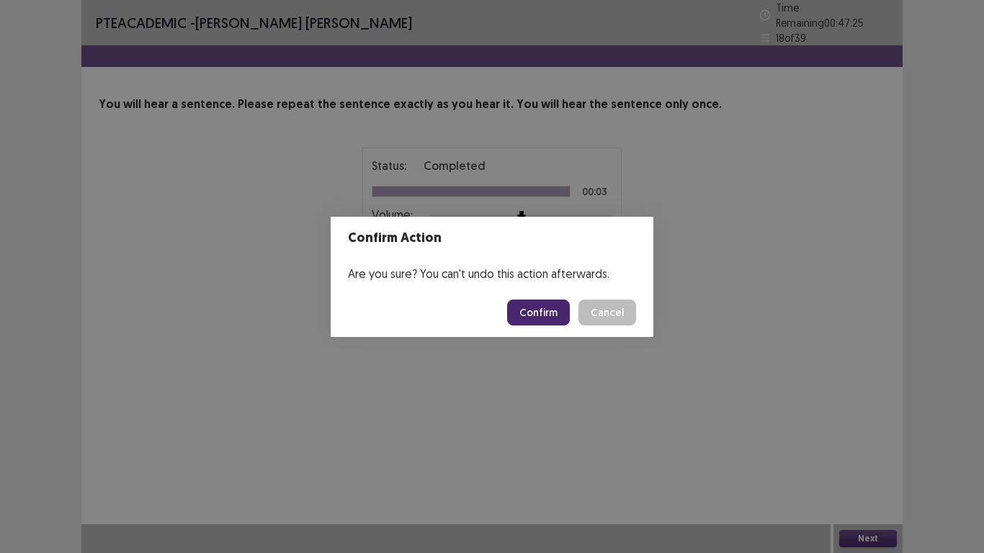
click at [540, 313] on button "Confirm" at bounding box center [538, 313] width 63 height 26
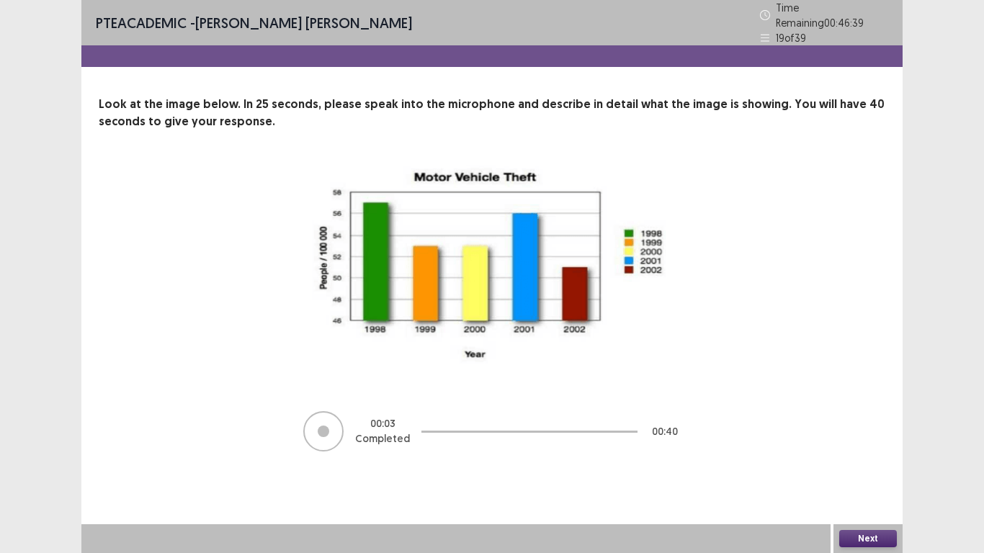
click at [861, 468] on button "Next" at bounding box center [869, 538] width 58 height 17
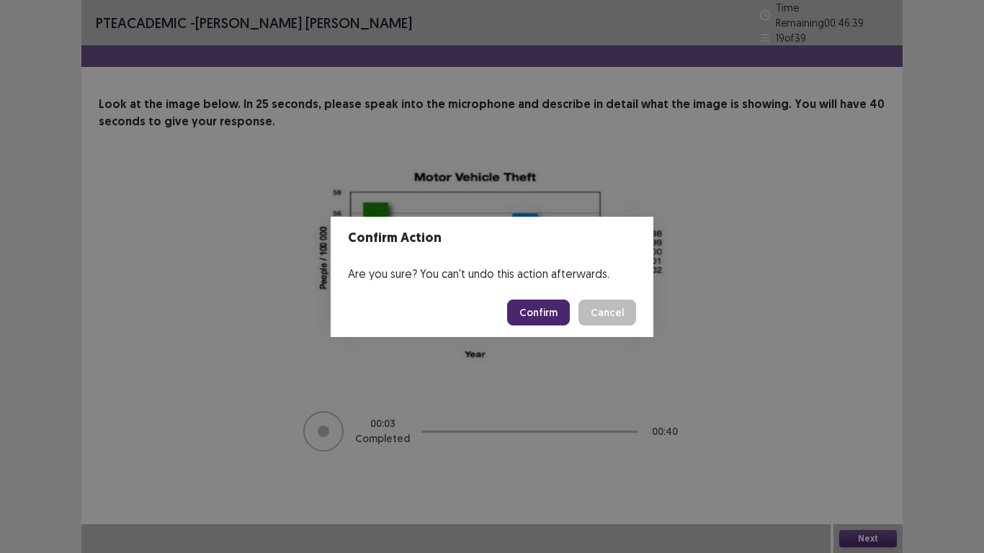
click at [529, 314] on button "Confirm" at bounding box center [538, 313] width 63 height 26
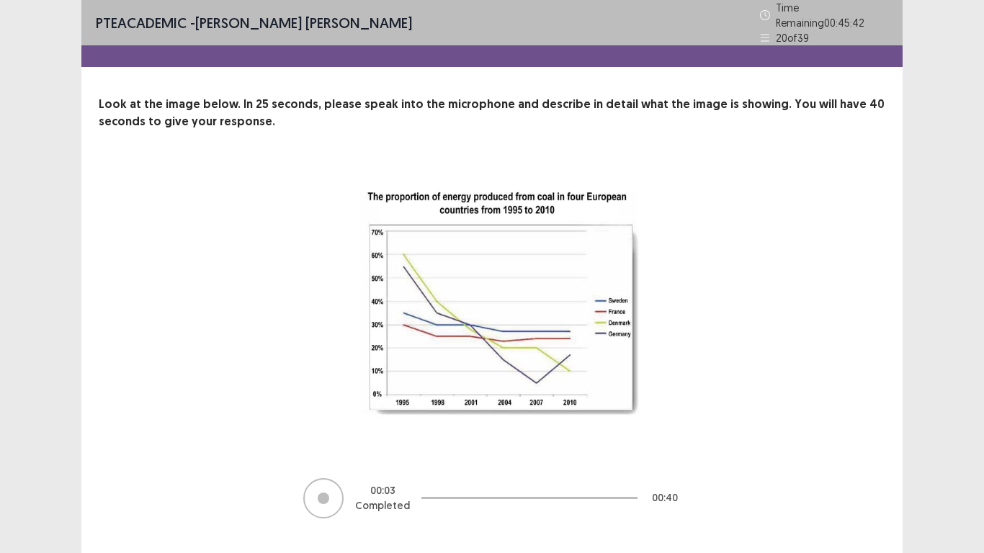
scroll to position [24, 0]
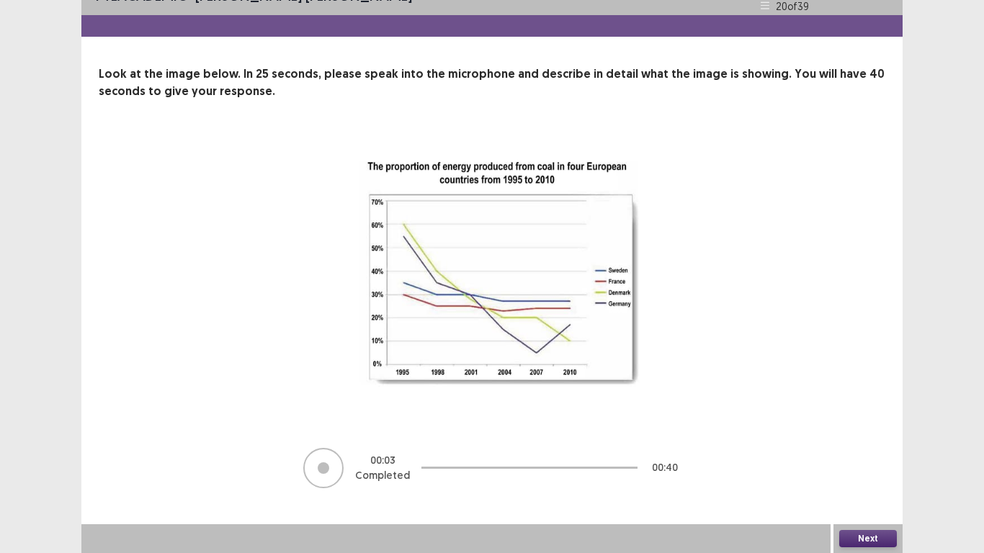
click at [880, 468] on button "Next" at bounding box center [869, 538] width 58 height 17
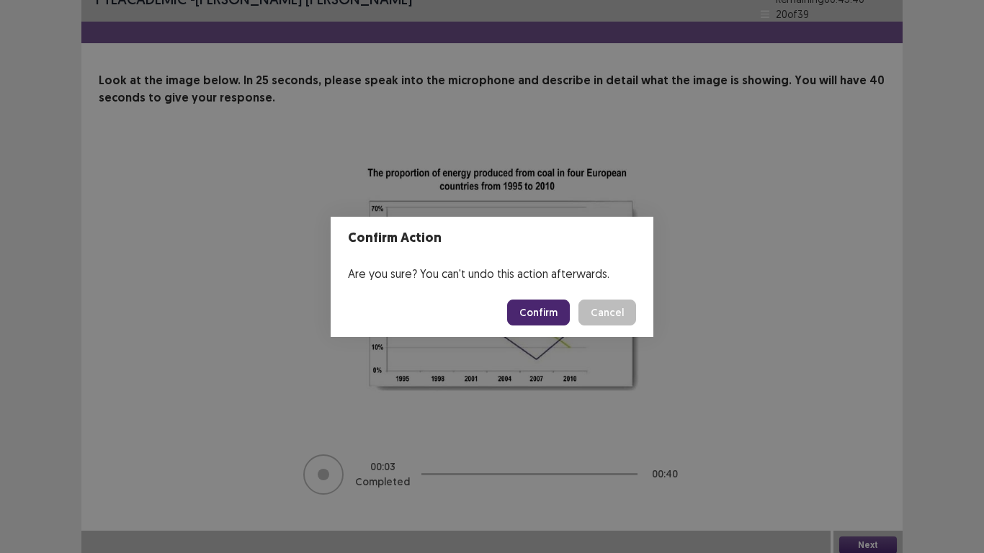
click at [544, 311] on button "Confirm" at bounding box center [538, 313] width 63 height 26
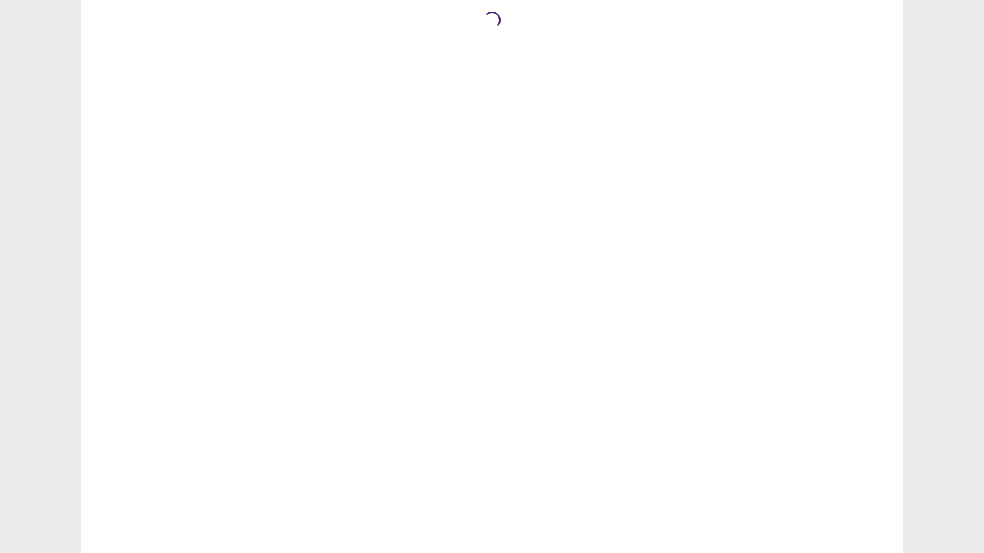
scroll to position [0, 0]
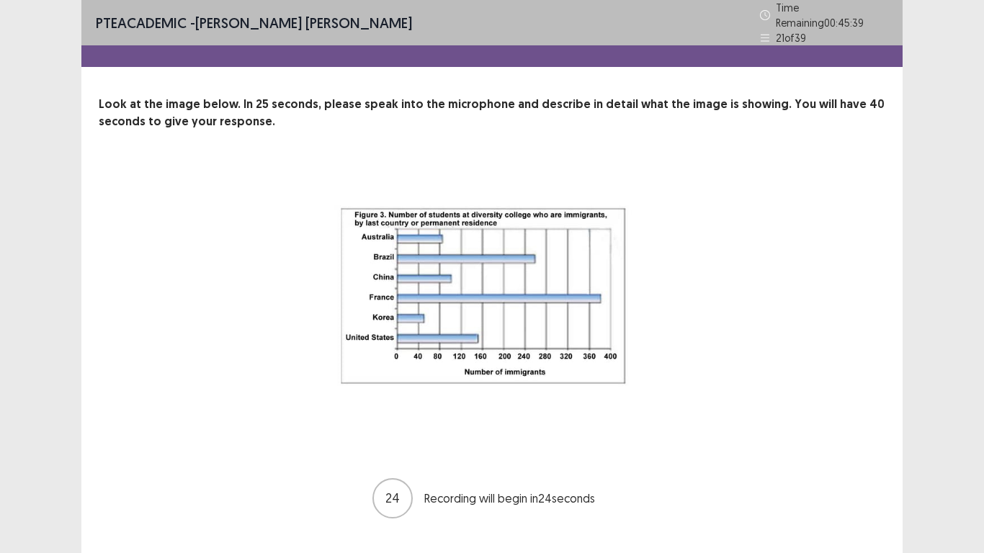
drag, startPoint x: 234, startPoint y: 239, endPoint x: 254, endPoint y: 254, distance: 24.6
drag, startPoint x: 254, startPoint y: 254, endPoint x: 761, endPoint y: 144, distance: 519.2
click at [761, 144] on div "Look at the image below. In 25 seconds, please speak into the microphone and de…" at bounding box center [492, 308] width 822 height 424
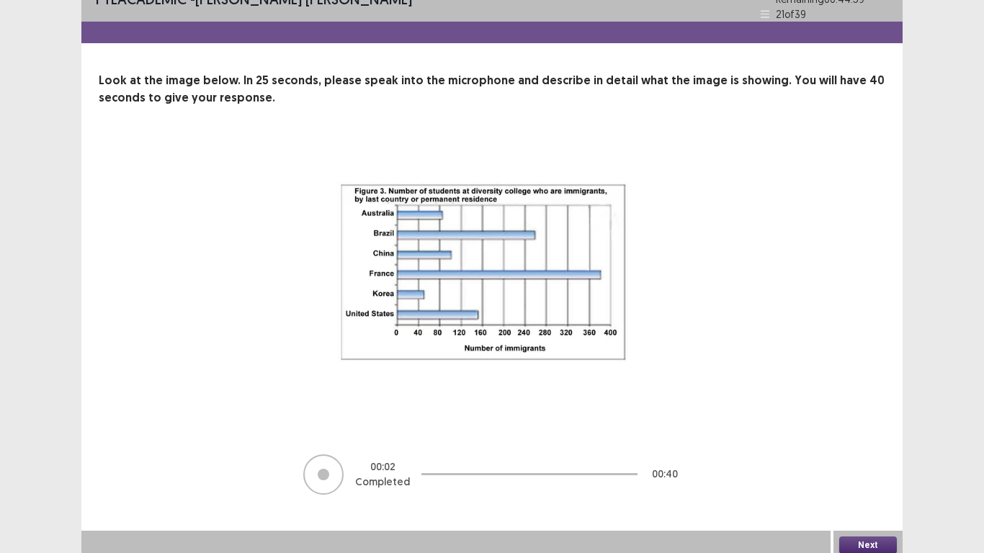
click at [876, 468] on button "Next" at bounding box center [869, 545] width 58 height 17
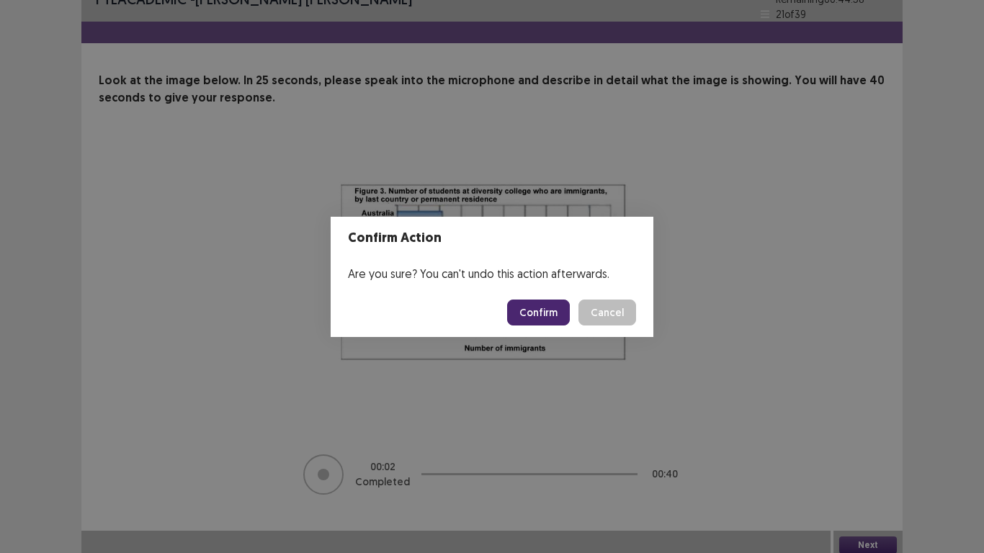
click at [535, 308] on button "Confirm" at bounding box center [538, 313] width 63 height 26
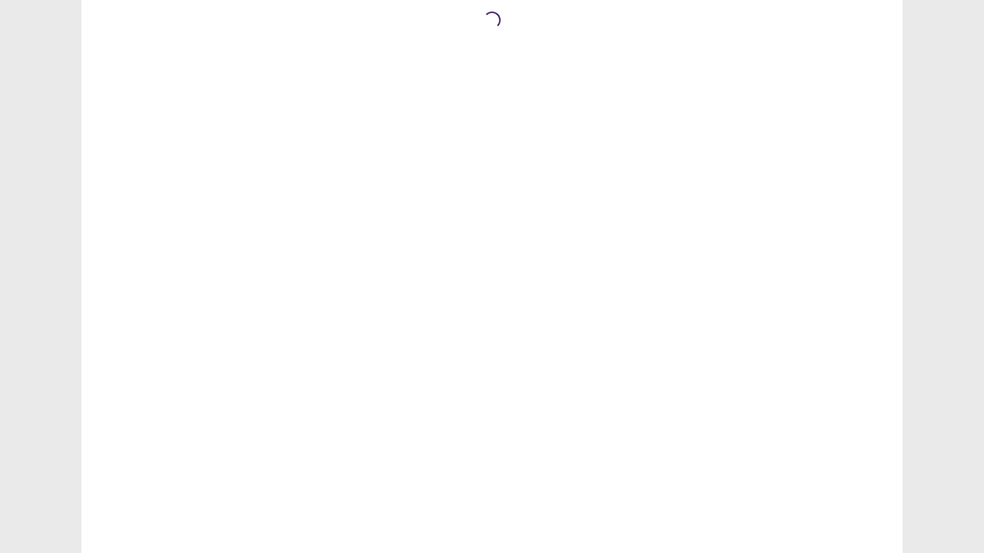
scroll to position [0, 0]
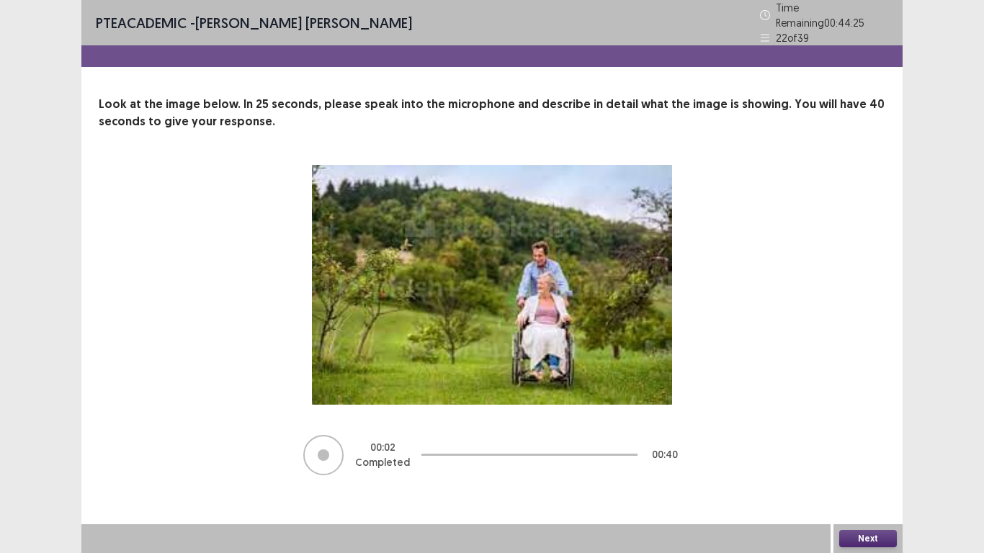
click at [876, 526] on div "Next" at bounding box center [868, 539] width 69 height 29
click at [876, 522] on div "PTE academic - Eliseo Jr Maneja Time Remaining 00 : 44 : 24 22 of 39 Look at th…" at bounding box center [492, 276] width 822 height 553
click at [878, 534] on button "Next" at bounding box center [869, 538] width 58 height 17
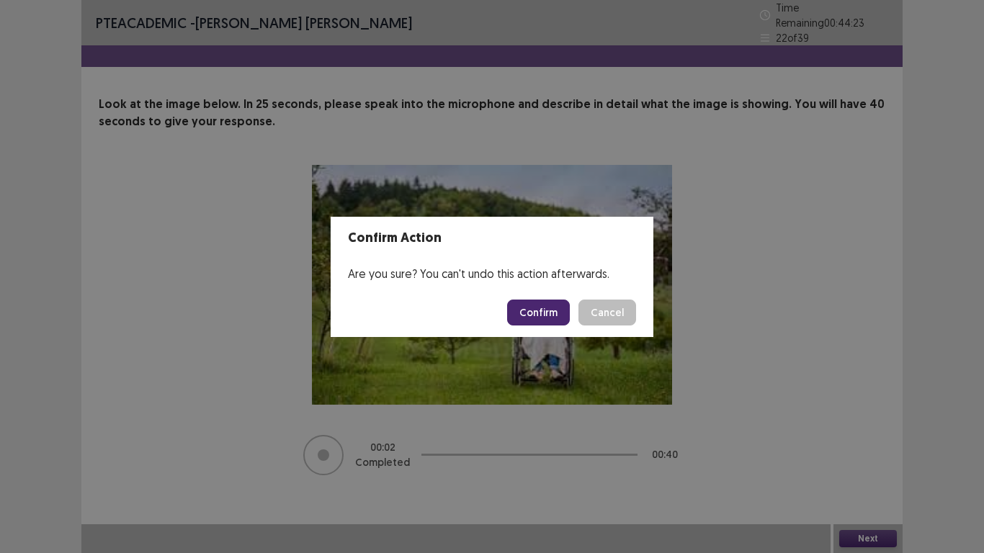
click at [543, 319] on button "Confirm" at bounding box center [538, 313] width 63 height 26
